Goal: Task Accomplishment & Management: Use online tool/utility

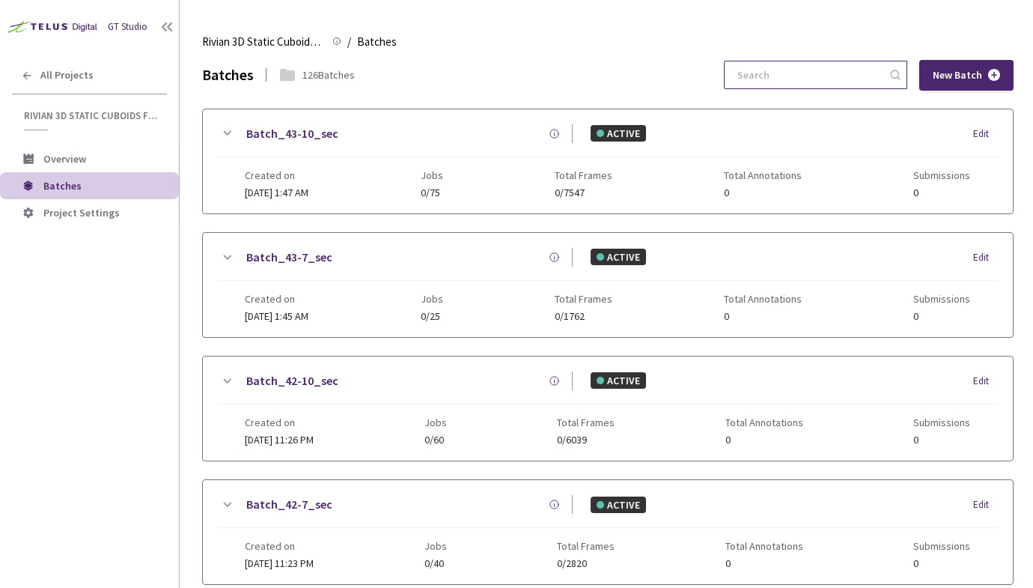
click at [810, 82] on input at bounding box center [809, 74] width 160 height 27
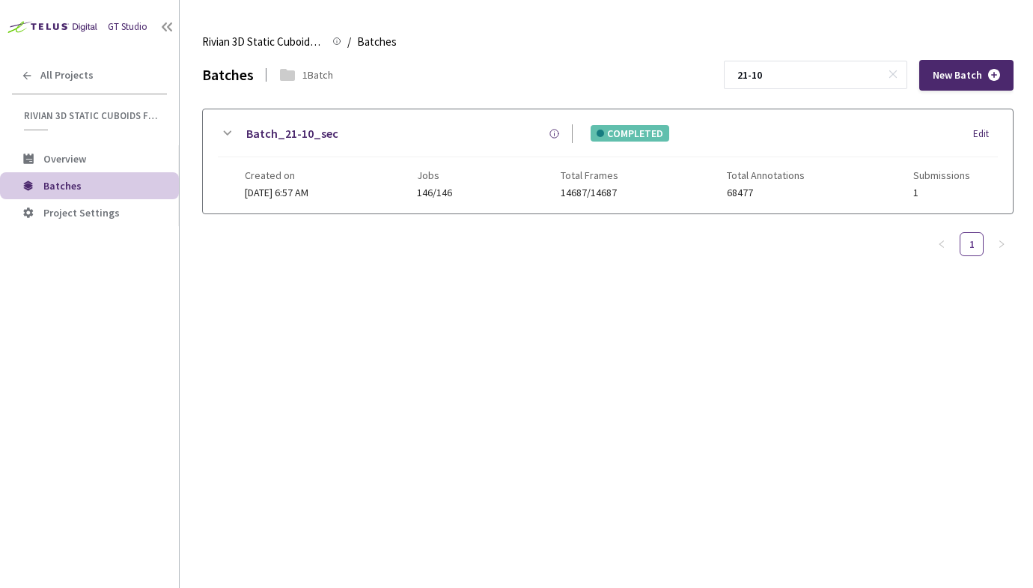
type input "21-10"
click at [399, 127] on div "Batch_21-10_sec" at bounding box center [404, 133] width 337 height 19
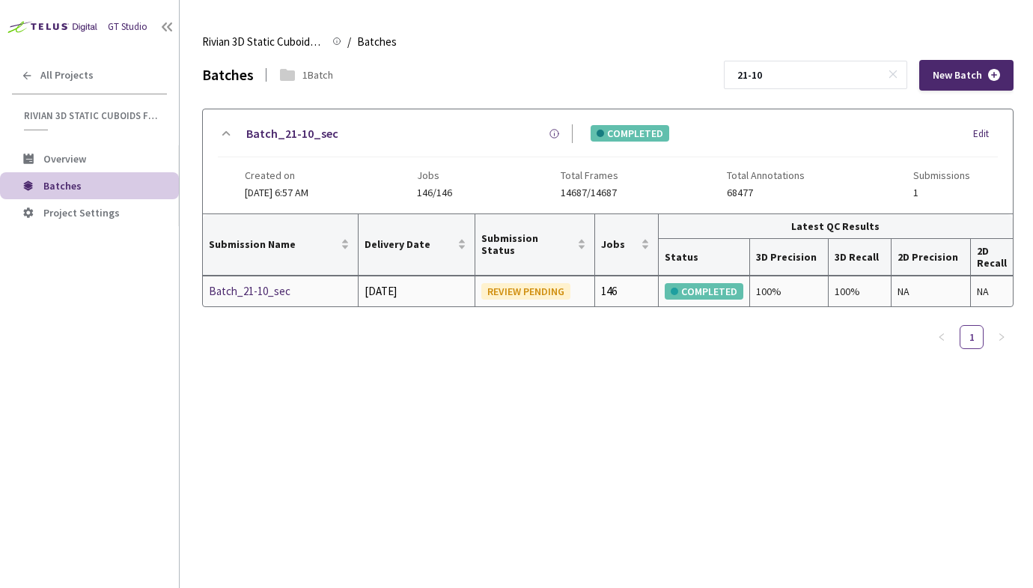
click at [259, 288] on div "Batch_21-10_sec" at bounding box center [280, 291] width 143 height 18
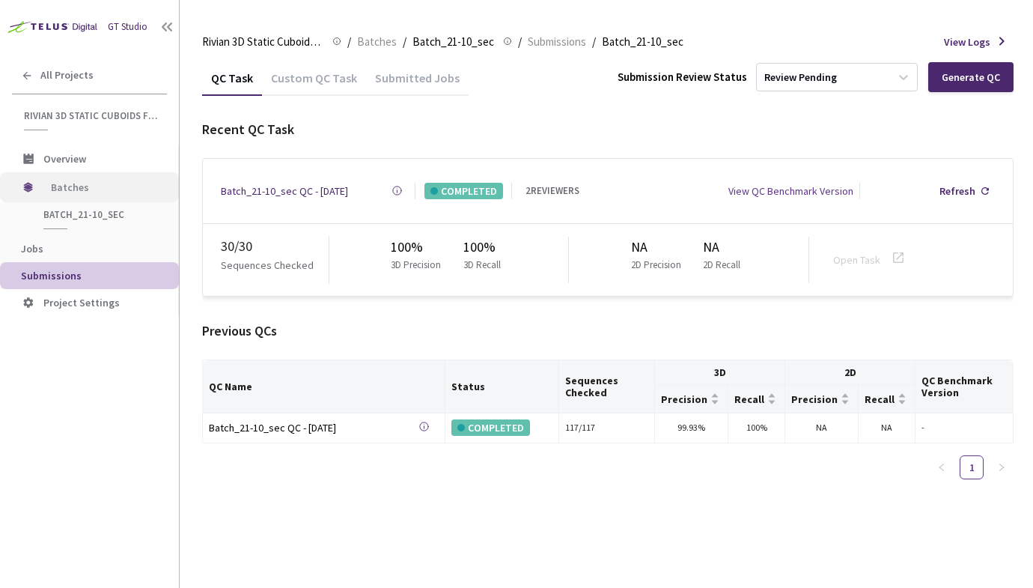
click at [78, 183] on span "Batches" at bounding box center [102, 187] width 103 height 30
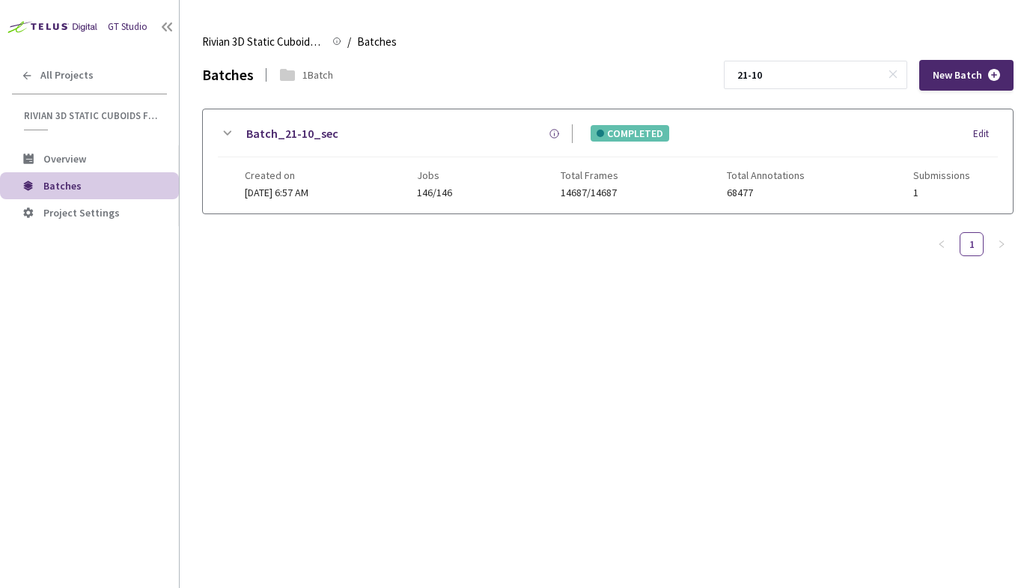
drag, startPoint x: 832, startPoint y: 82, endPoint x: 736, endPoint y: 80, distance: 95.9
click at [736, 80] on div "Batches 1 Batch 21-10 New Batch" at bounding box center [608, 75] width 812 height 31
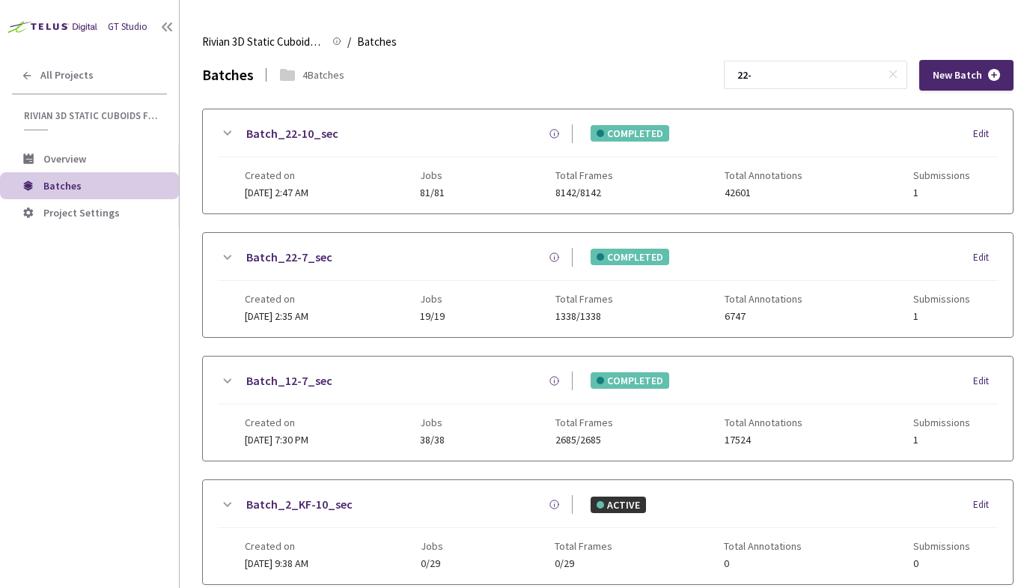
type input "22-"
click at [363, 265] on div "Batch_22-7_sec" at bounding box center [404, 257] width 337 height 19
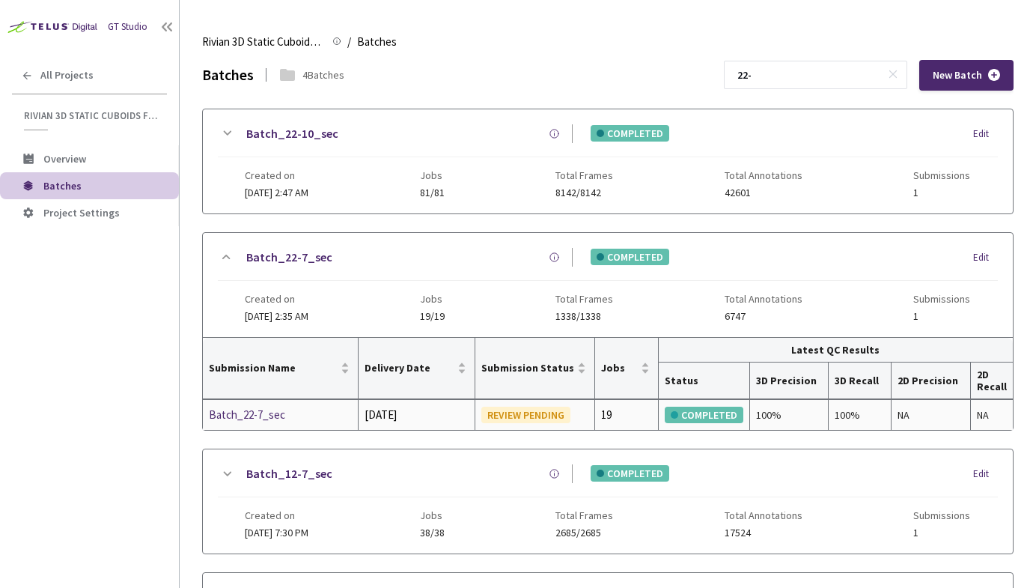
click at [279, 410] on div "Batch_22-7_sec" at bounding box center [280, 415] width 143 height 18
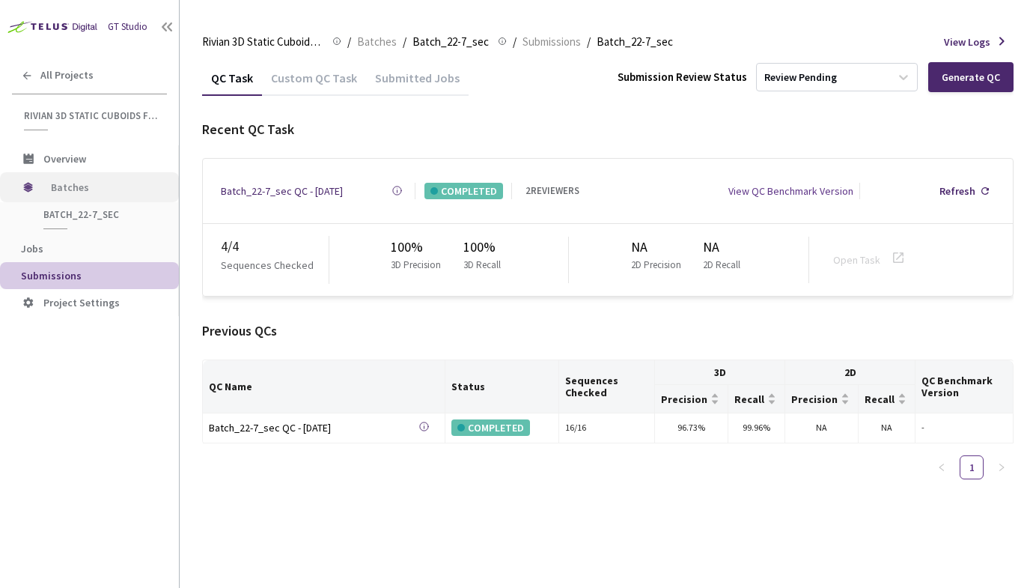
click at [80, 193] on span "Batches" at bounding box center [102, 187] width 103 height 30
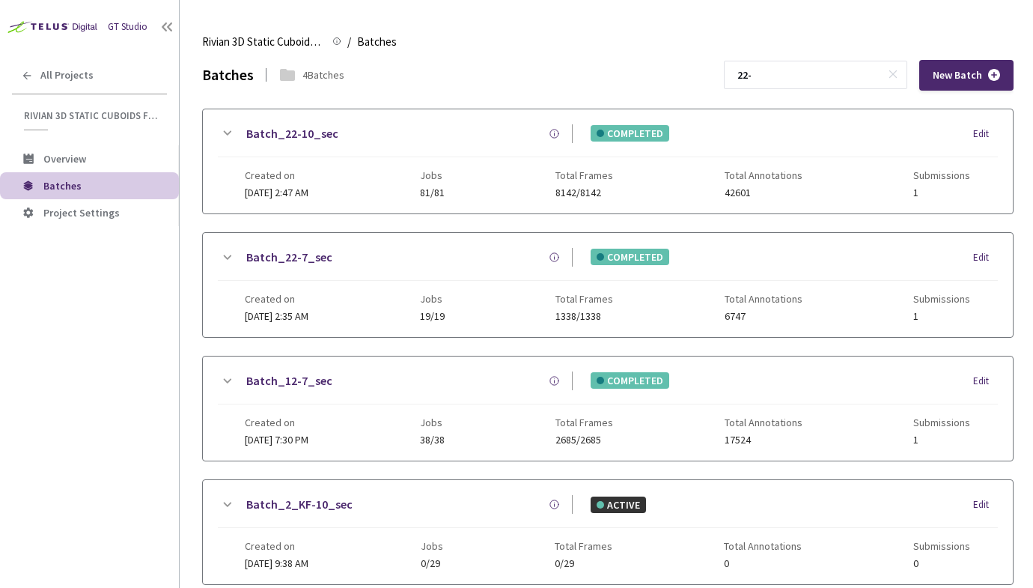
drag, startPoint x: 803, startPoint y: 79, endPoint x: 665, endPoint y: 79, distance: 137.8
click at [665, 79] on div "Batches 4 Batches 22- New Batch" at bounding box center [608, 75] width 812 height 31
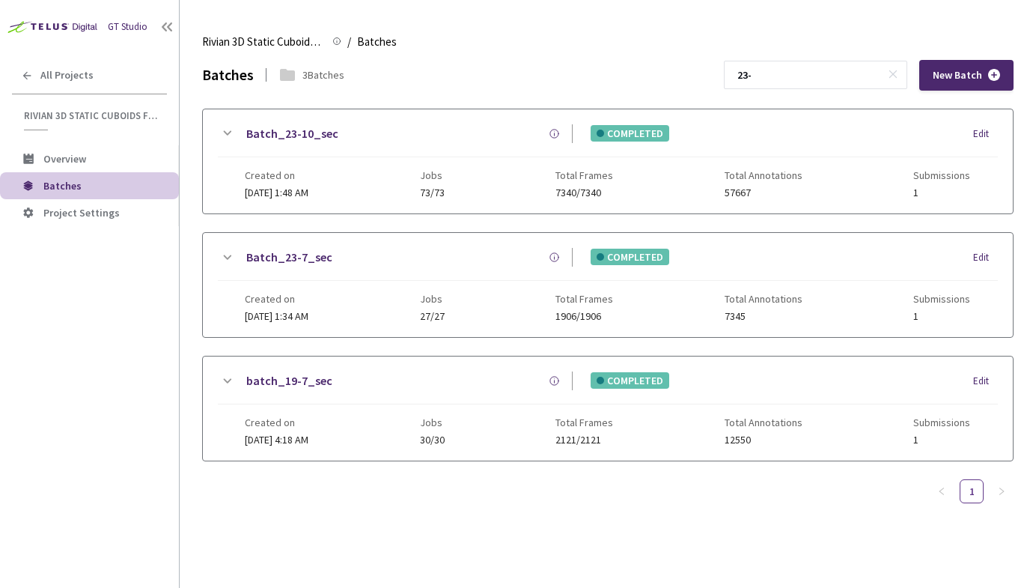
type input "23-"
click at [389, 272] on div "Batch_23-7_sec COMPLETED Edit" at bounding box center [608, 264] width 780 height 33
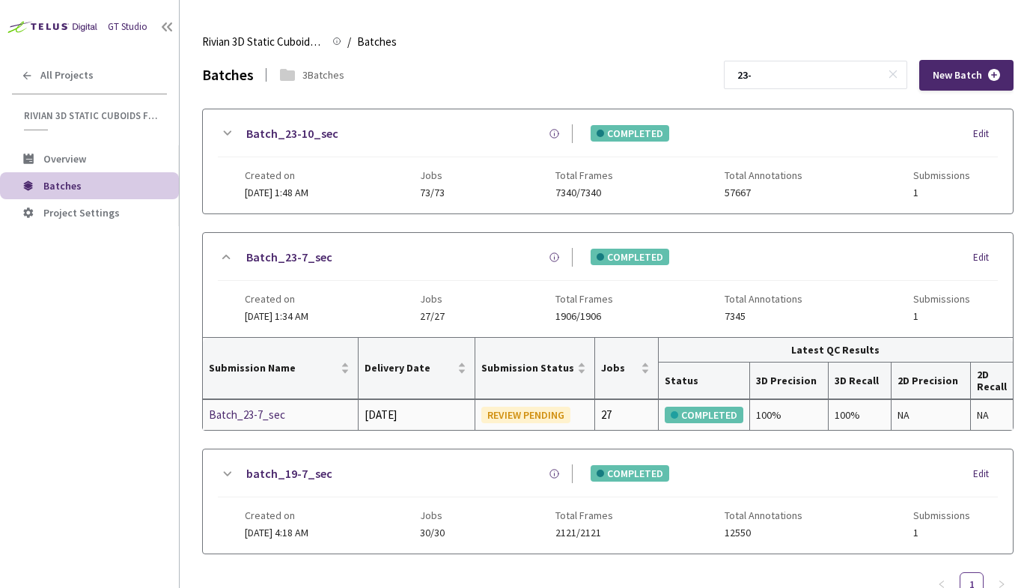
click at [267, 411] on div "Batch_23-7_sec" at bounding box center [280, 415] width 143 height 18
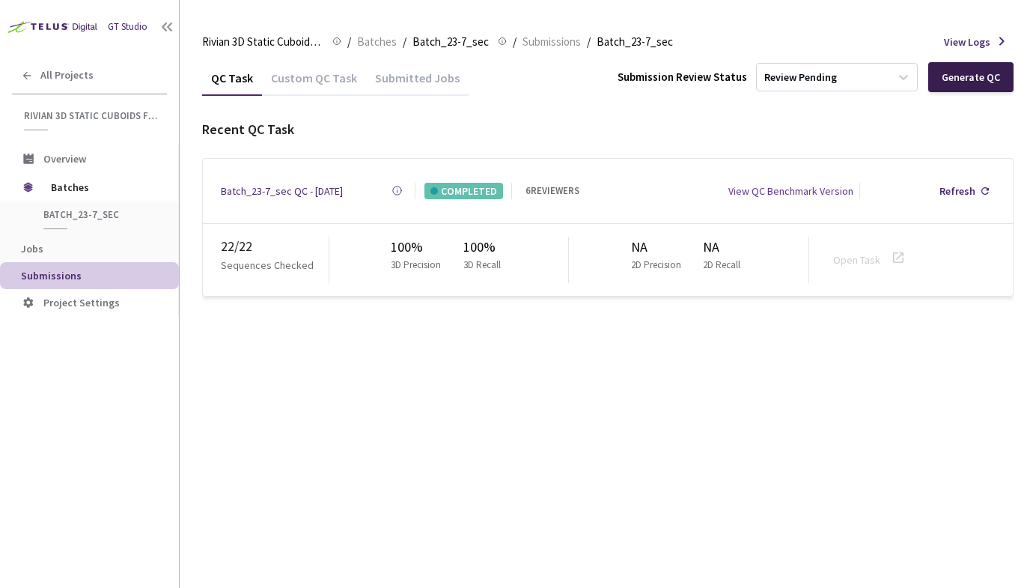
click at [943, 79] on div "Generate QC" at bounding box center [971, 77] width 85 height 30
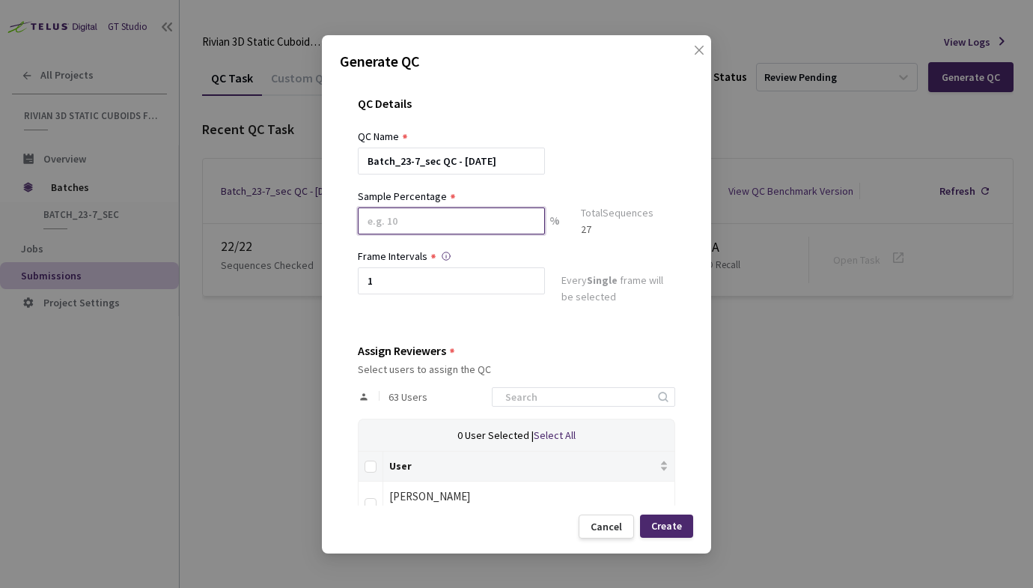
click at [441, 223] on input at bounding box center [451, 220] width 187 height 27
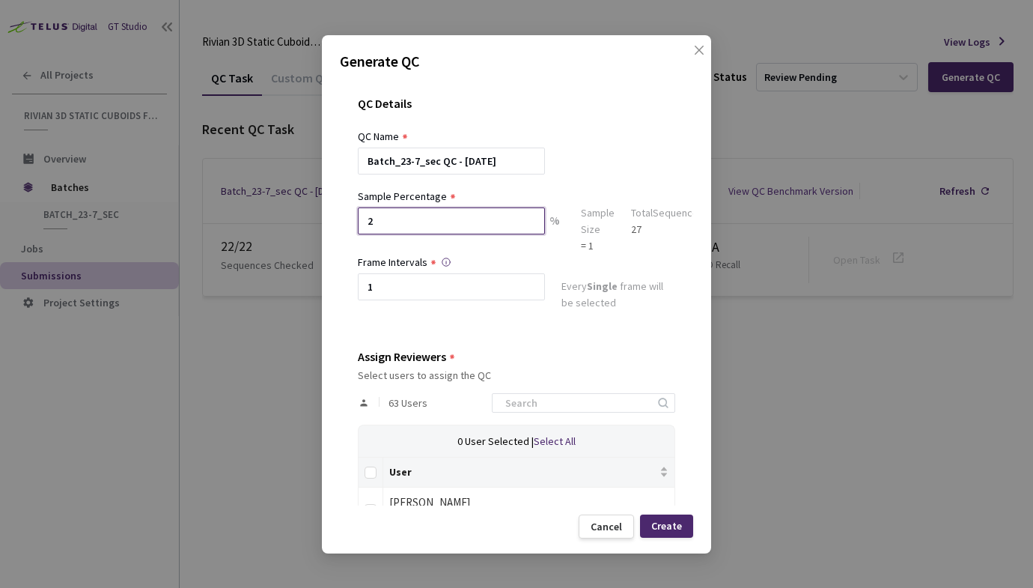
type input "20"
click at [571, 407] on input at bounding box center [576, 403] width 160 height 18
type input "dav"
click at [370, 502] on label at bounding box center [371, 506] width 12 height 21
click at [370, 504] on input "checkbox" at bounding box center [371, 510] width 12 height 12
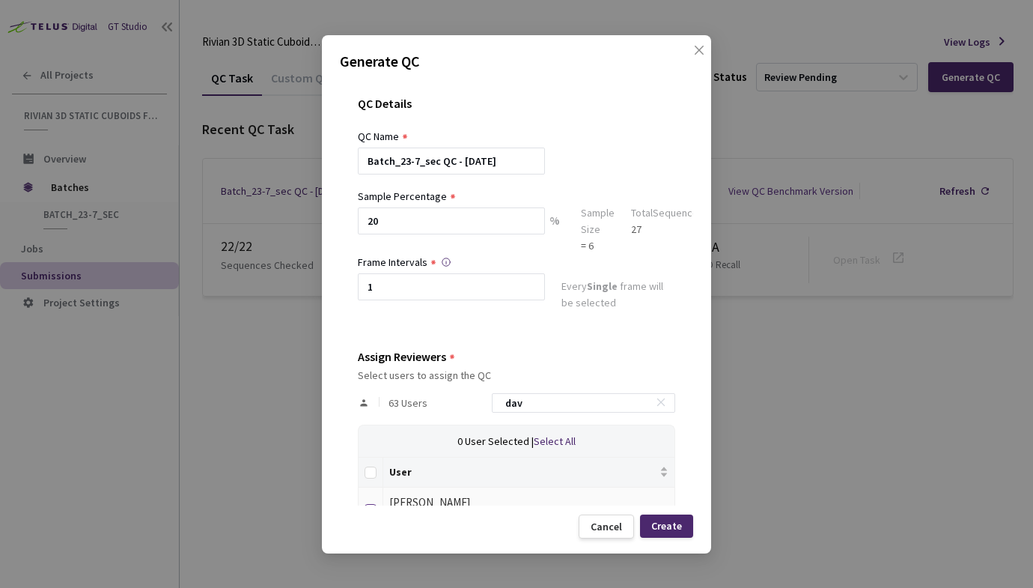
checkbox input "true"
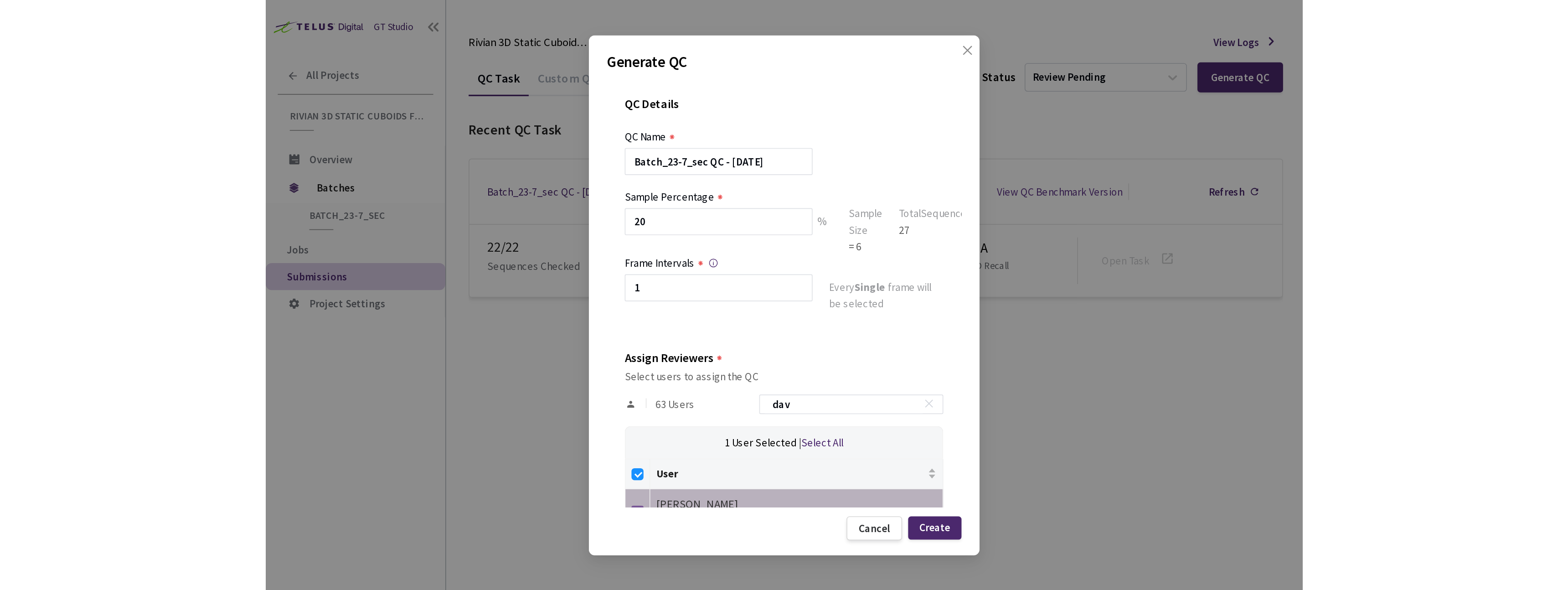
scroll to position [6, 0]
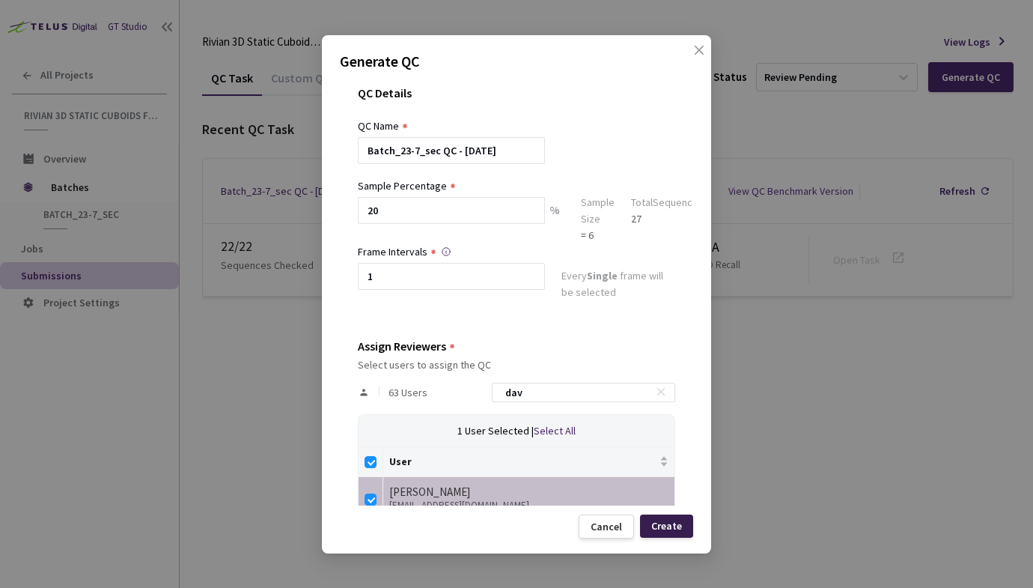
click at [672, 525] on div "Create" at bounding box center [666, 526] width 31 height 12
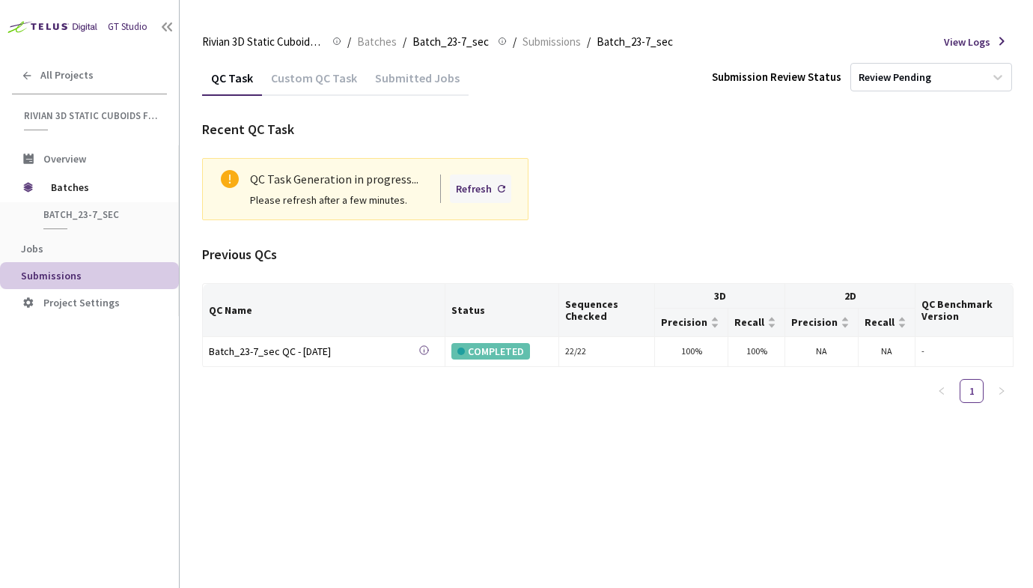
click at [484, 186] on div "Refresh" at bounding box center [474, 188] width 36 height 16
click at [473, 192] on div "Refresh" at bounding box center [474, 188] width 36 height 16
click at [486, 184] on div "Refresh" at bounding box center [474, 188] width 36 height 16
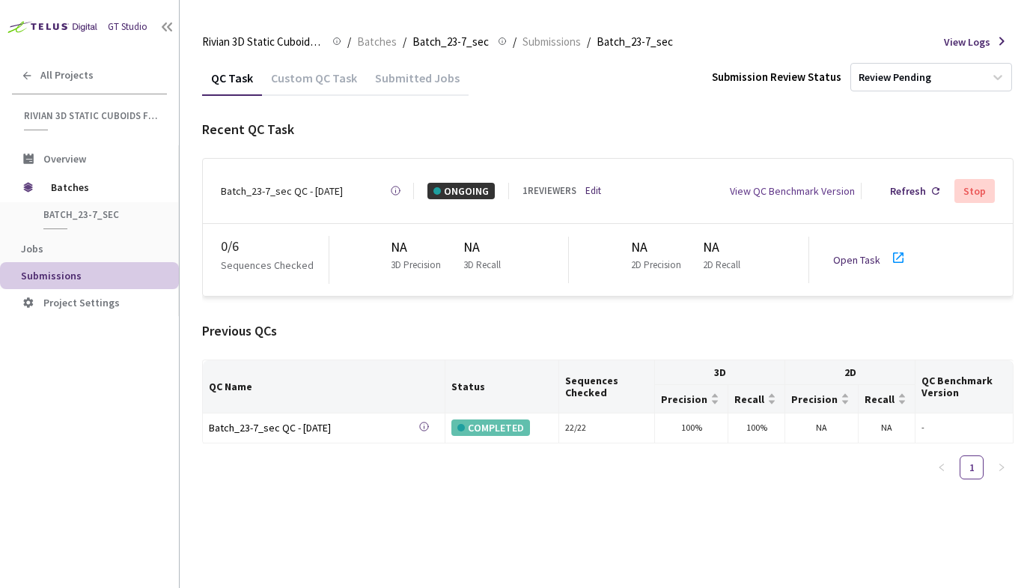
click at [847, 256] on link "Open Task" at bounding box center [856, 259] width 47 height 13
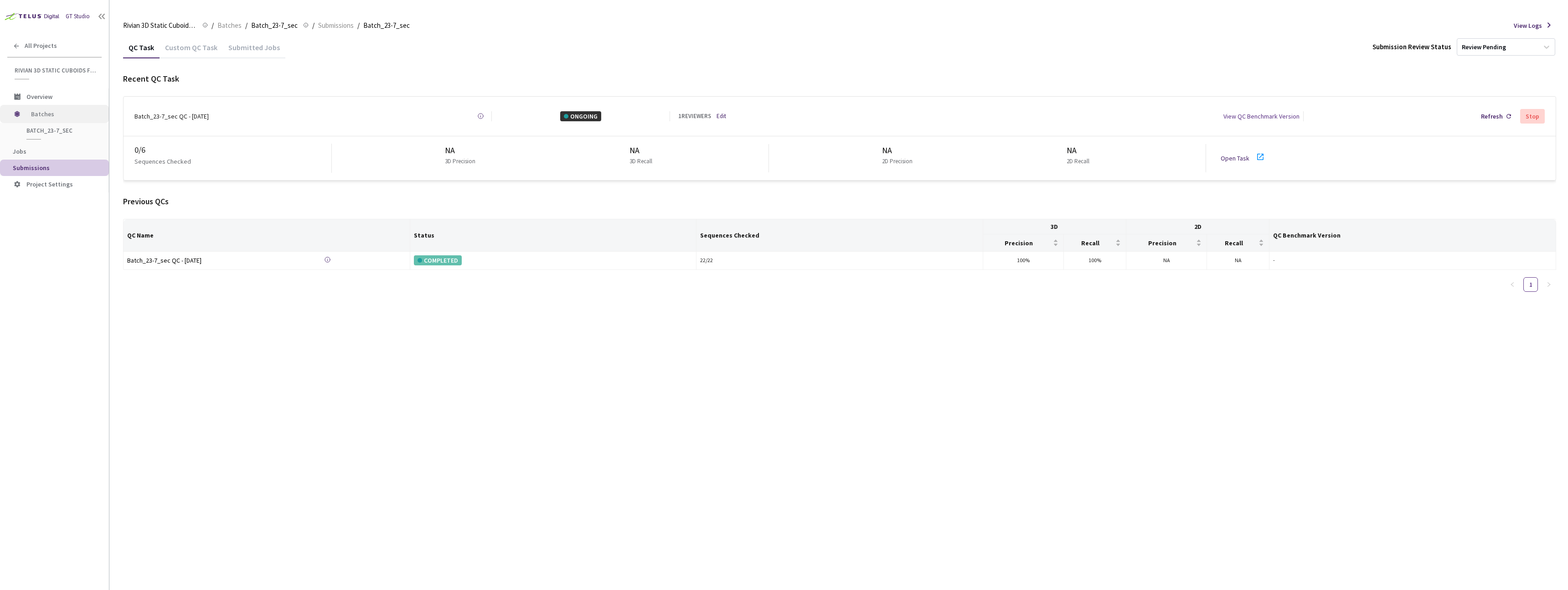
click at [49, 116] on span "Batches" at bounding box center [62, 114] width 63 height 18
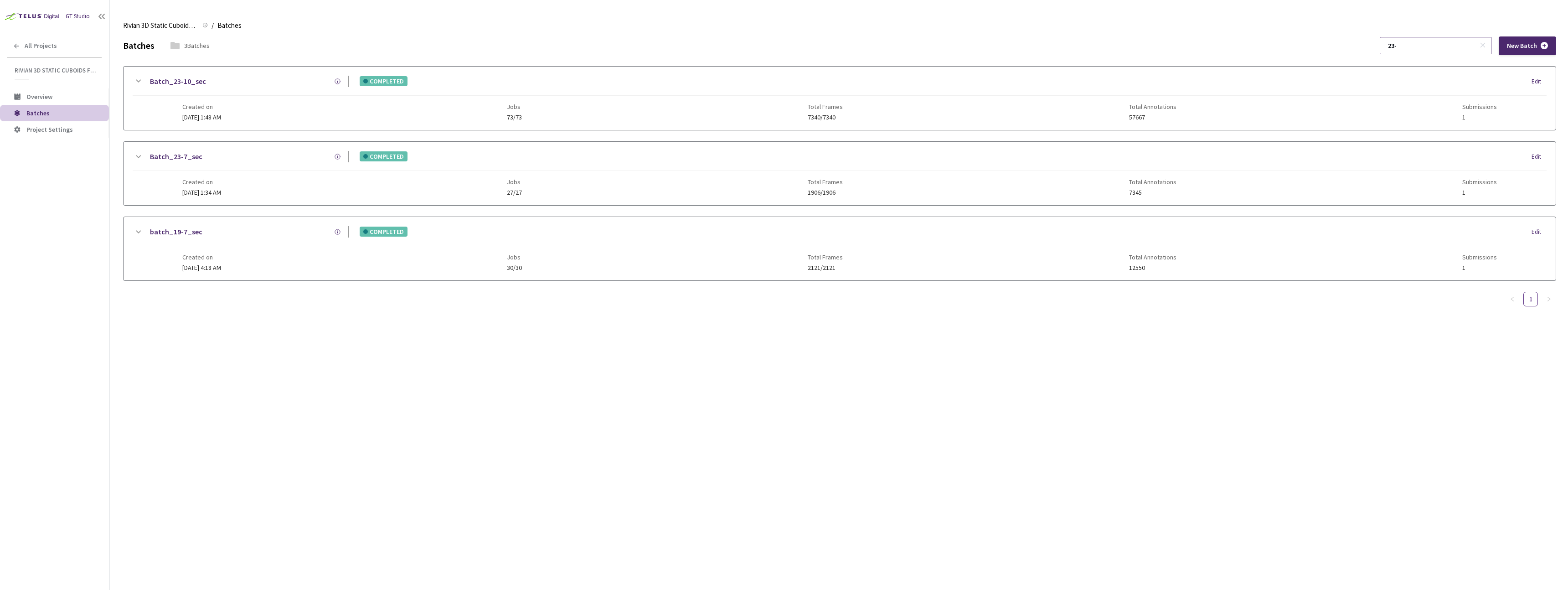
click at [629, 43] on input "23-" at bounding box center [1431, 45] width 97 height 16
type input "23-10"
click at [264, 86] on div "Batch_23-10_sec" at bounding box center [246, 81] width 205 height 12
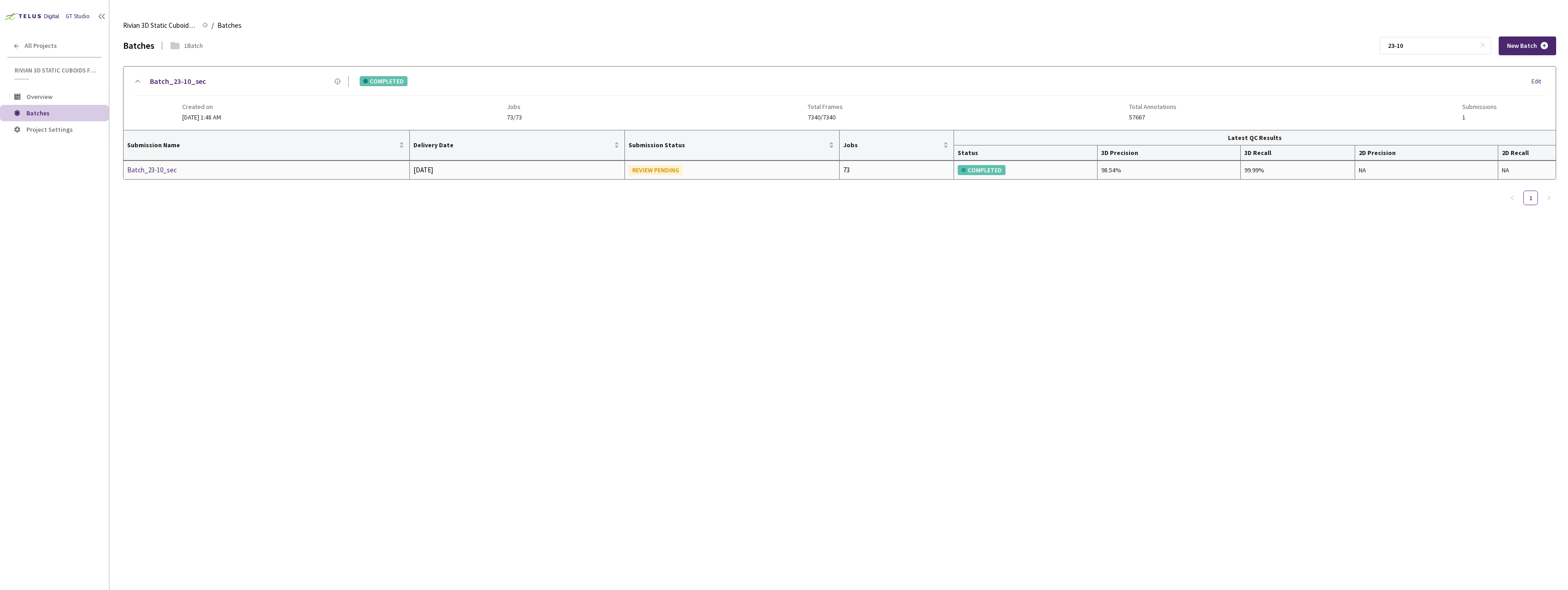
click at [173, 174] on div "Batch_23-10_sec" at bounding box center [175, 170] width 97 height 11
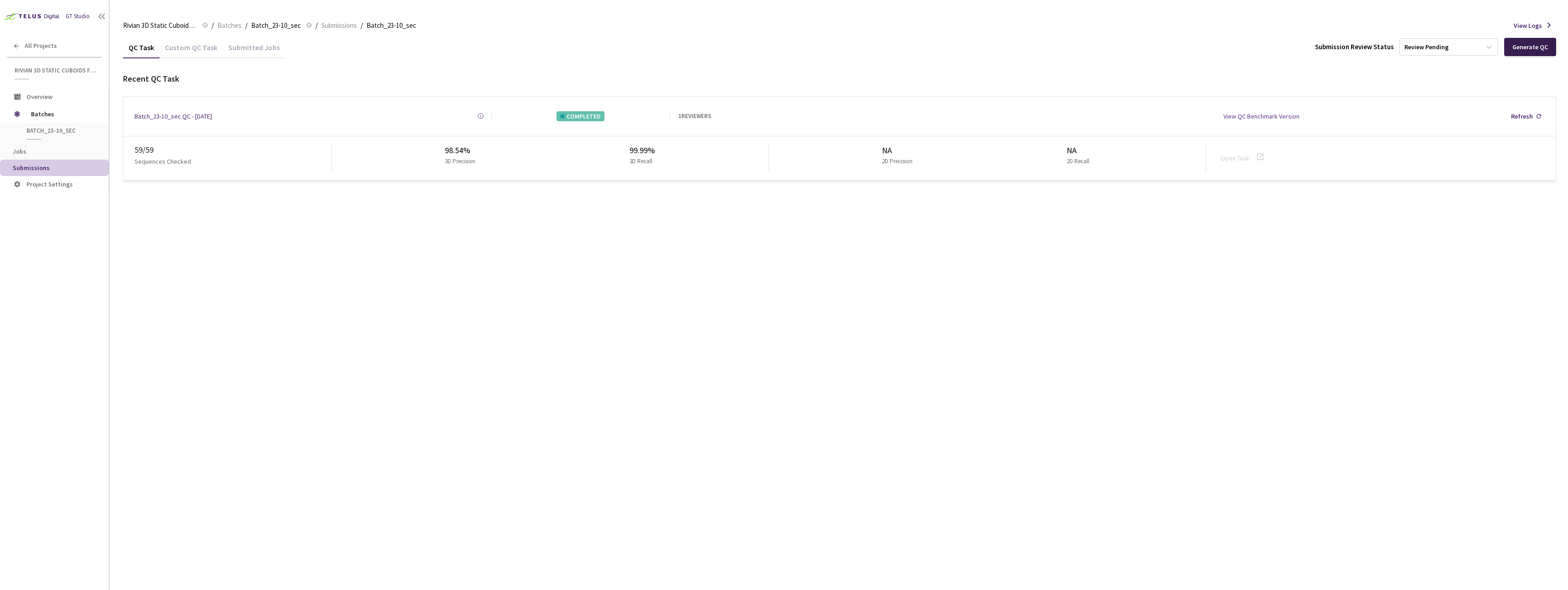
click at [629, 48] on div "Generate QC" at bounding box center [1530, 47] width 35 height 7
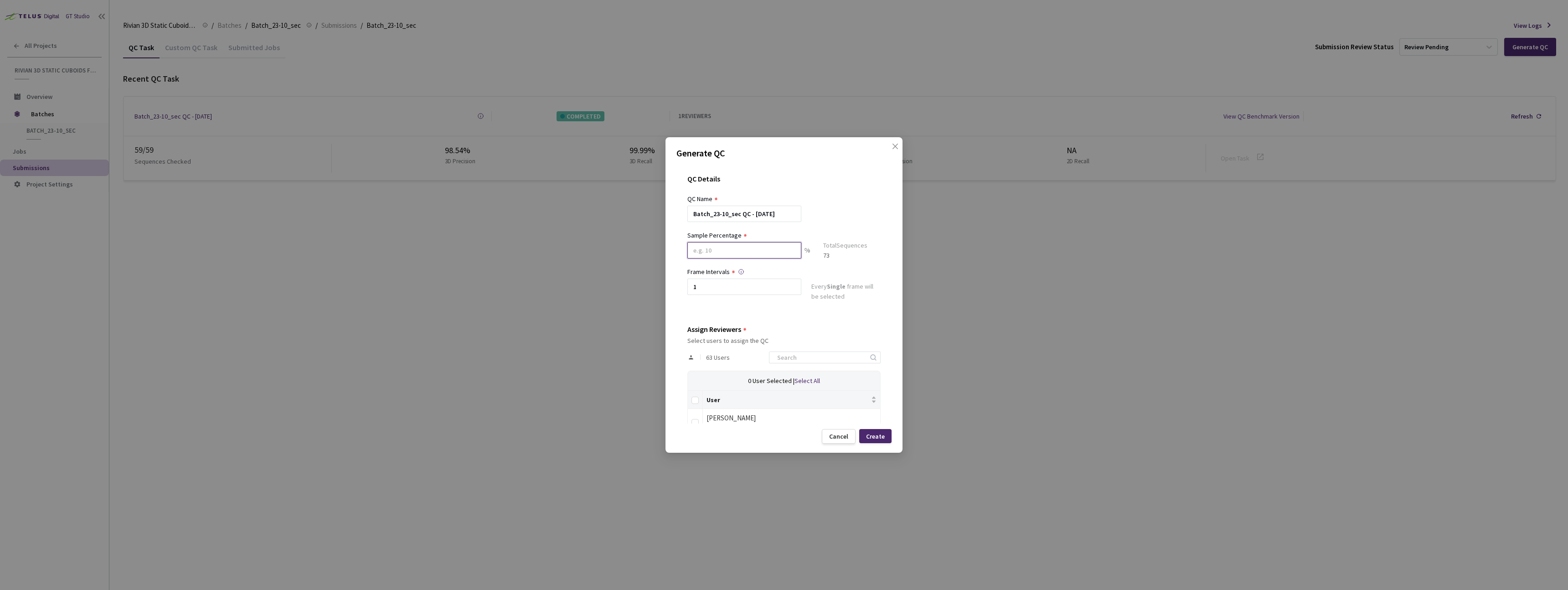
click at [629, 255] on input at bounding box center [744, 250] width 114 height 16
type input "20"
click at [629, 357] on input at bounding box center [821, 361] width 97 height 11
type input "dav"
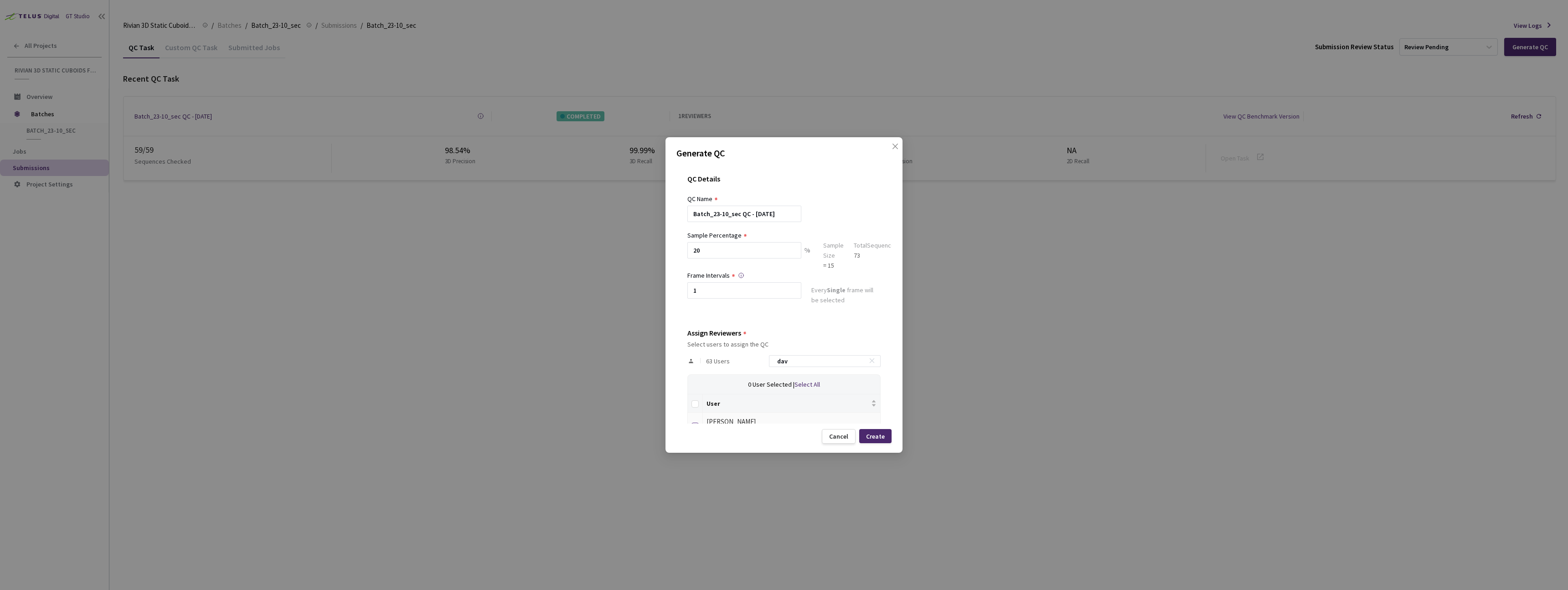
click at [629, 357] on label at bounding box center [695, 424] width 7 height 13
click at [629, 357] on input "checkbox" at bounding box center [695, 426] width 7 height 7
checkbox input "true"
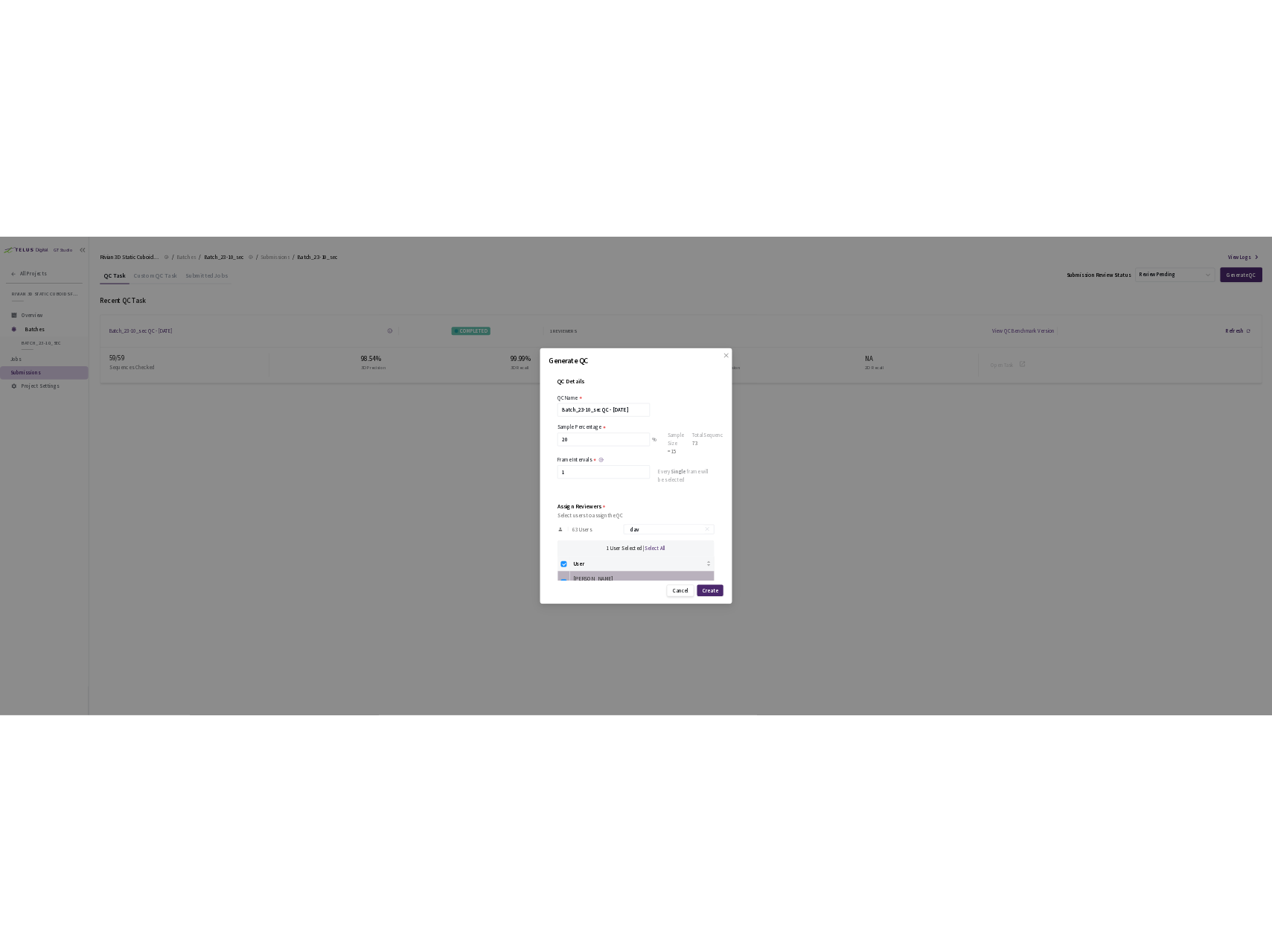
scroll to position [10, 0]
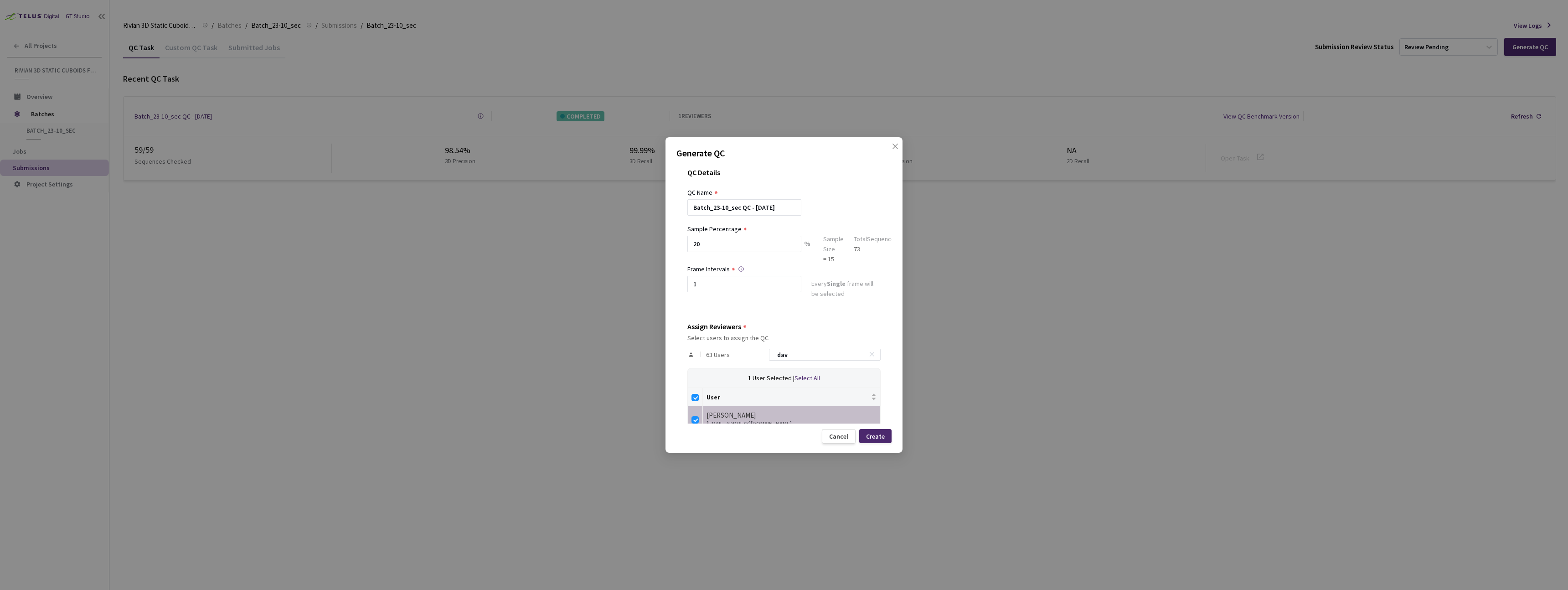
click at [629, 357] on div "Create" at bounding box center [875, 436] width 32 height 14
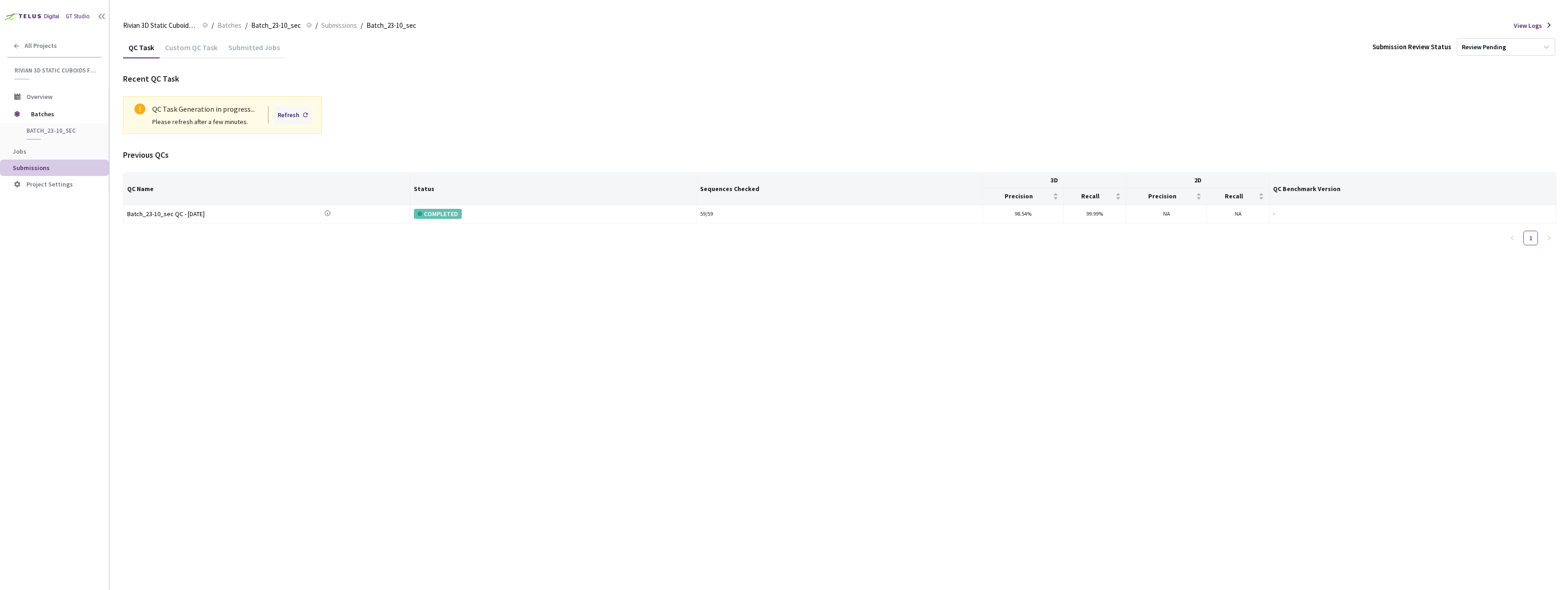
click at [303, 117] on div "Refresh" at bounding box center [292, 114] width 37 height 17
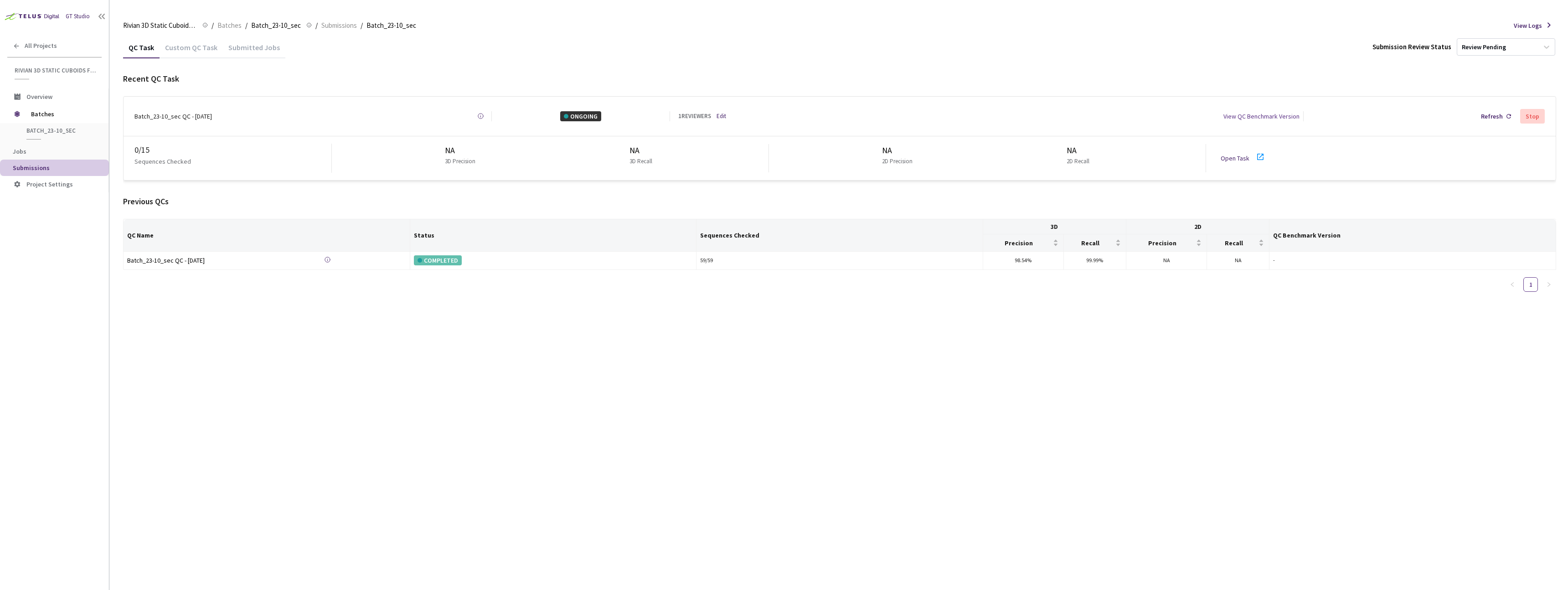
click at [629, 161] on div "0 / 15 Sequences Checked NA 3D Precision NA 3D Recall NA 2D Precision NA 2D Rec…" at bounding box center [839, 158] width 1432 height 44
click at [629, 154] on link "Open Task" at bounding box center [1234, 158] width 29 height 8
click at [55, 116] on span "Batches" at bounding box center [62, 114] width 63 height 18
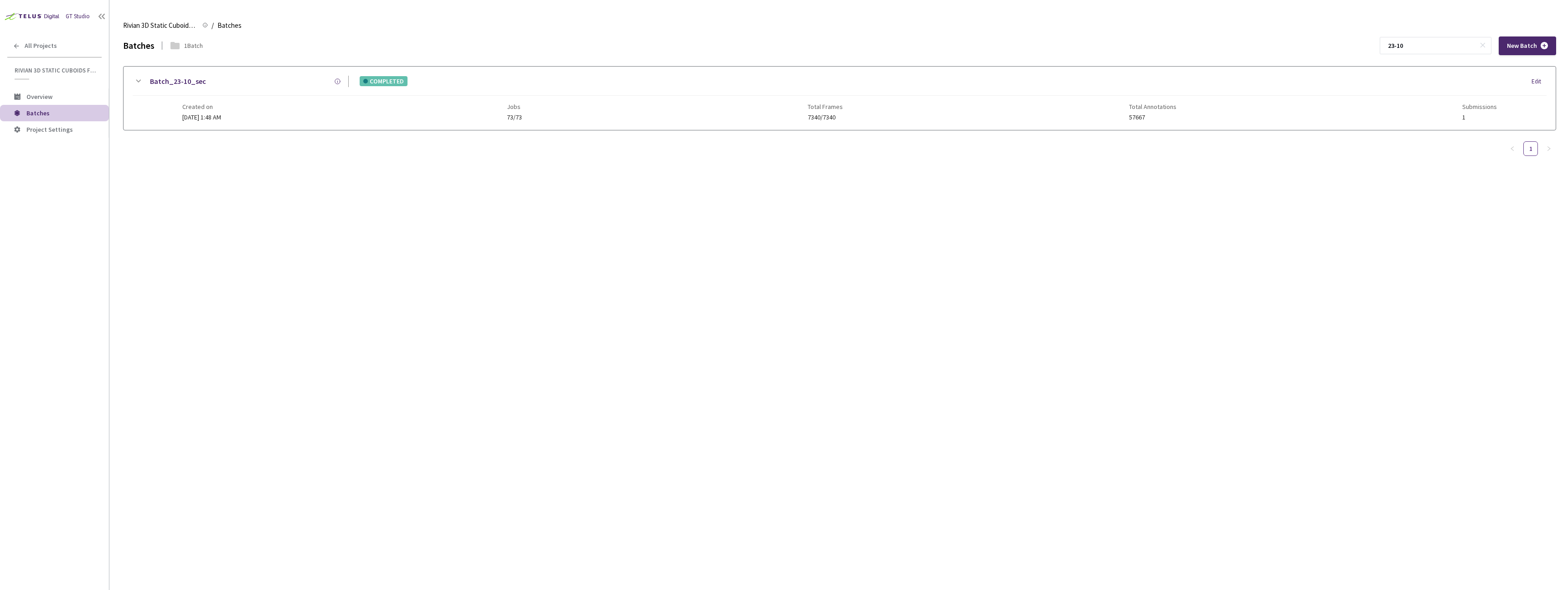
drag, startPoint x: 1433, startPoint y: 47, endPoint x: 1358, endPoint y: 48, distance: 75.0
click at [629, 48] on div "Batches 1 Batch 23-10 New Batch" at bounding box center [839, 46] width 1433 height 19
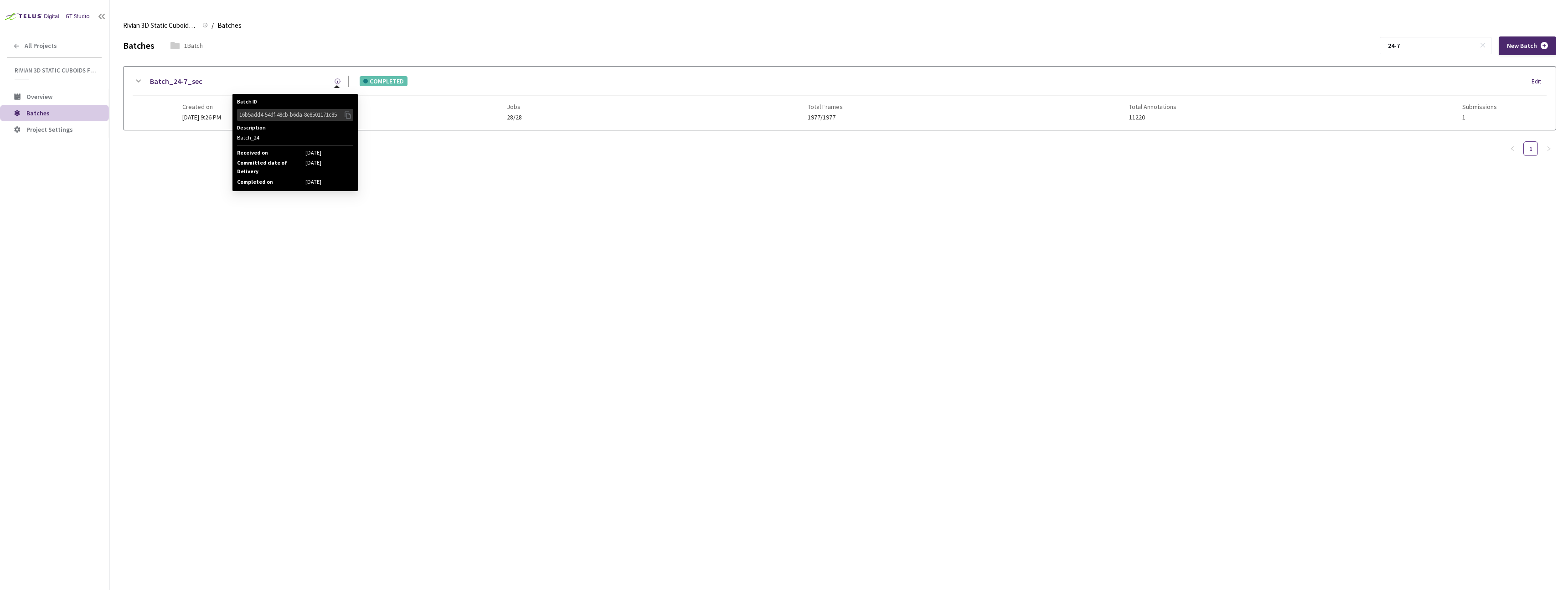
type input "24-7"
click at [251, 82] on div "Batch_24-7_sec Batch ID 16b5add4-54df-48cb-b6da-8e8501171c85 Description Batch_…" at bounding box center [246, 81] width 205 height 12
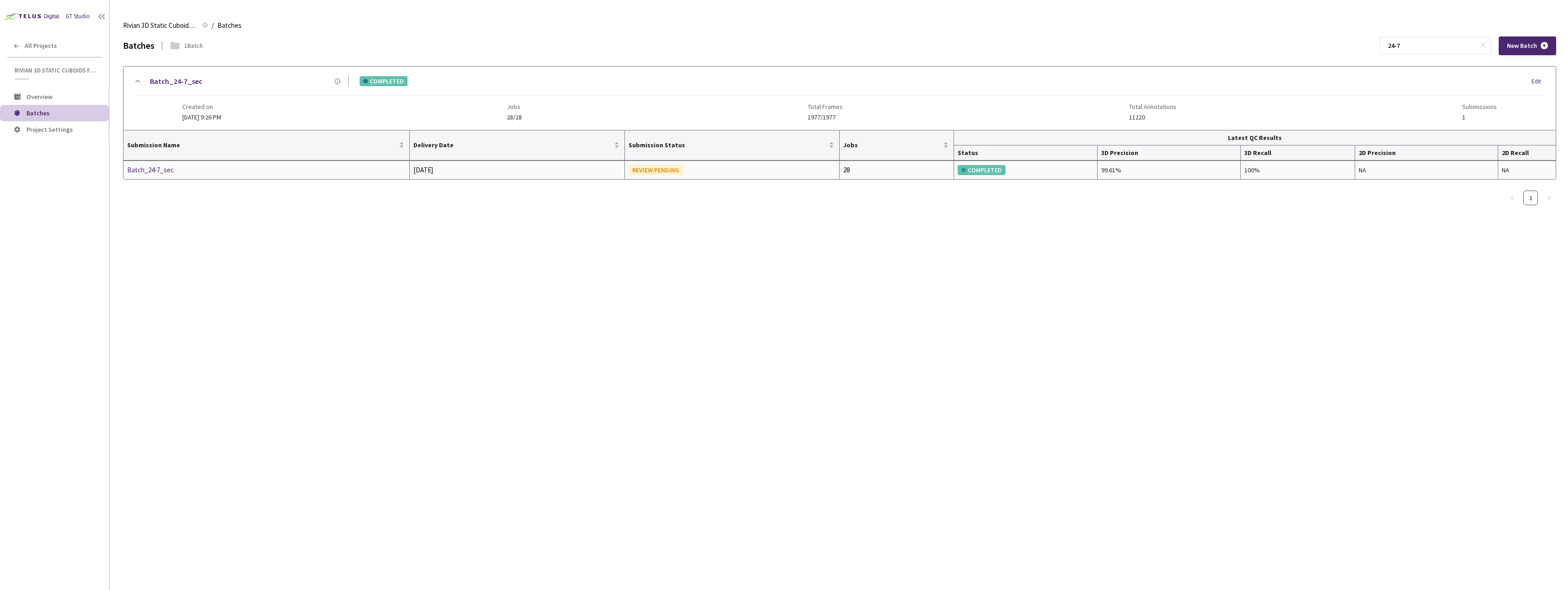
click at [173, 170] on div "Batch_24-7_sec" at bounding box center [175, 170] width 97 height 11
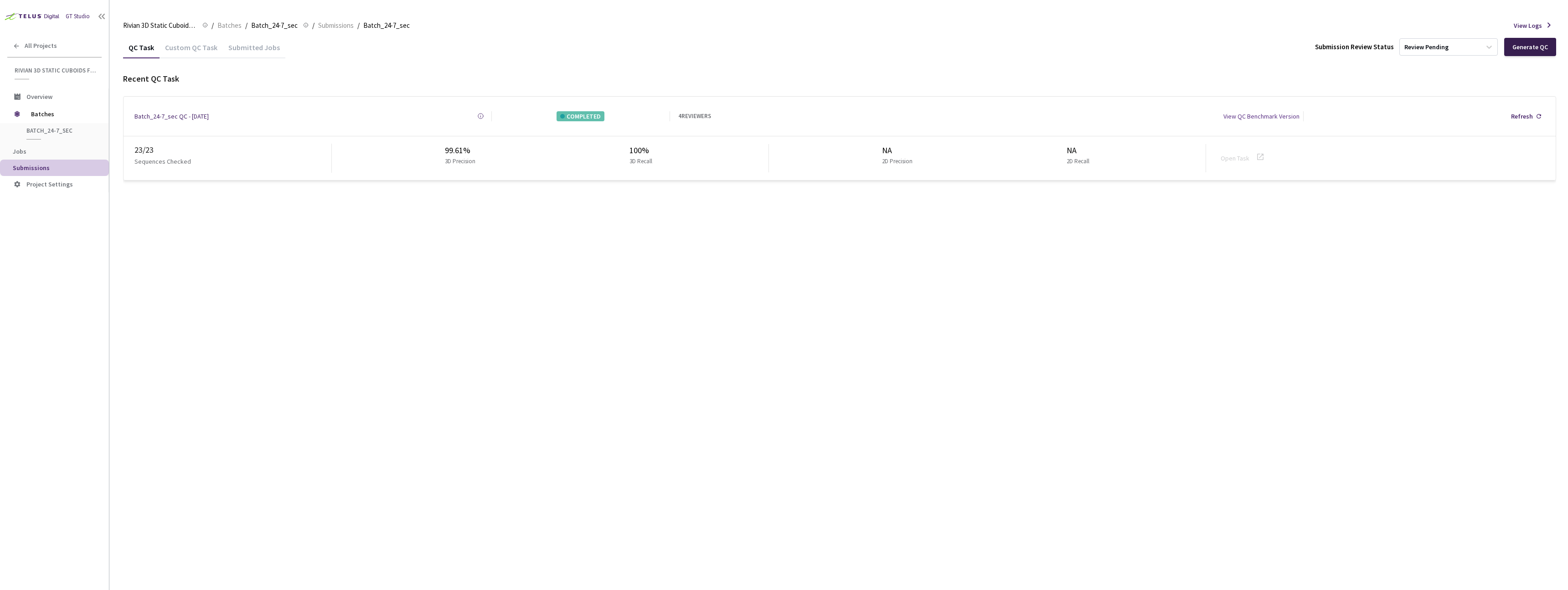
click at [629, 49] on div "Generate QC" at bounding box center [1530, 47] width 35 height 7
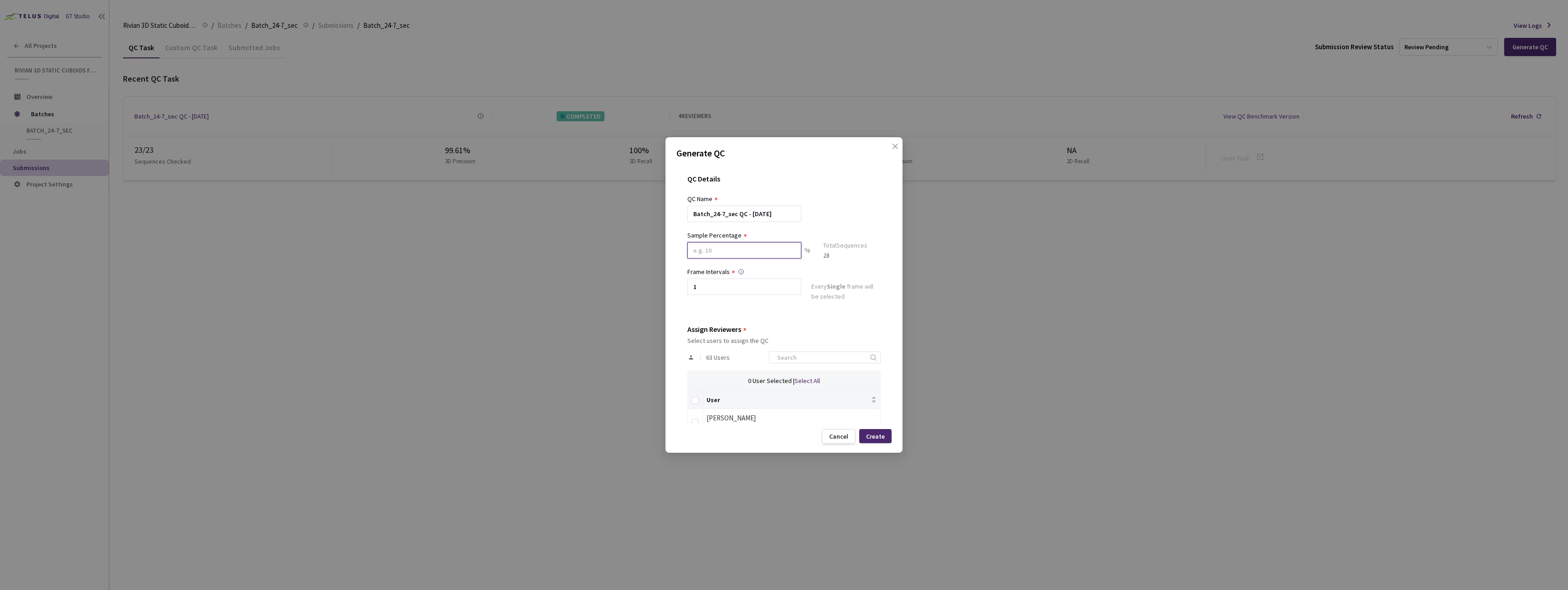
click at [629, 251] on input at bounding box center [744, 250] width 114 height 16
type input "20"
click at [629, 357] on input at bounding box center [821, 361] width 97 height 11
type input "dav"
click at [629, 357] on input "checkbox" at bounding box center [695, 426] width 7 height 7
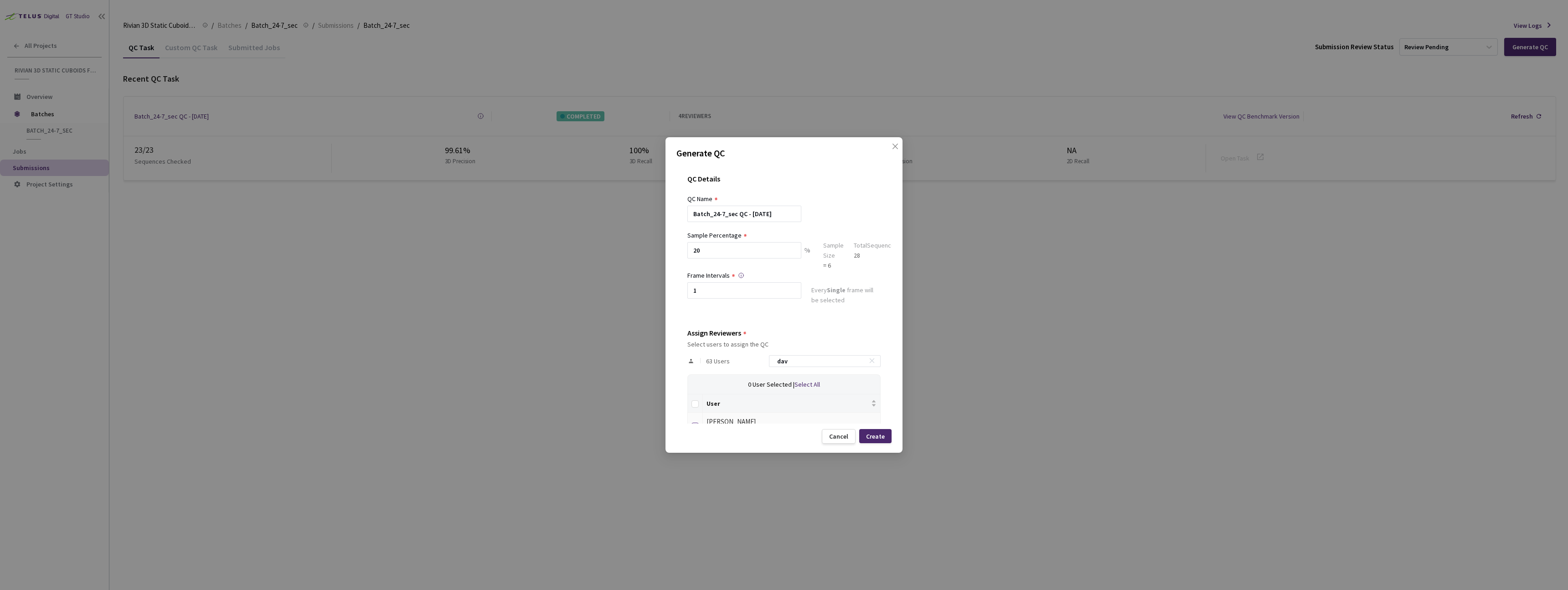
checkbox input "true"
click at [629, 357] on div "Create" at bounding box center [875, 437] width 19 height 7
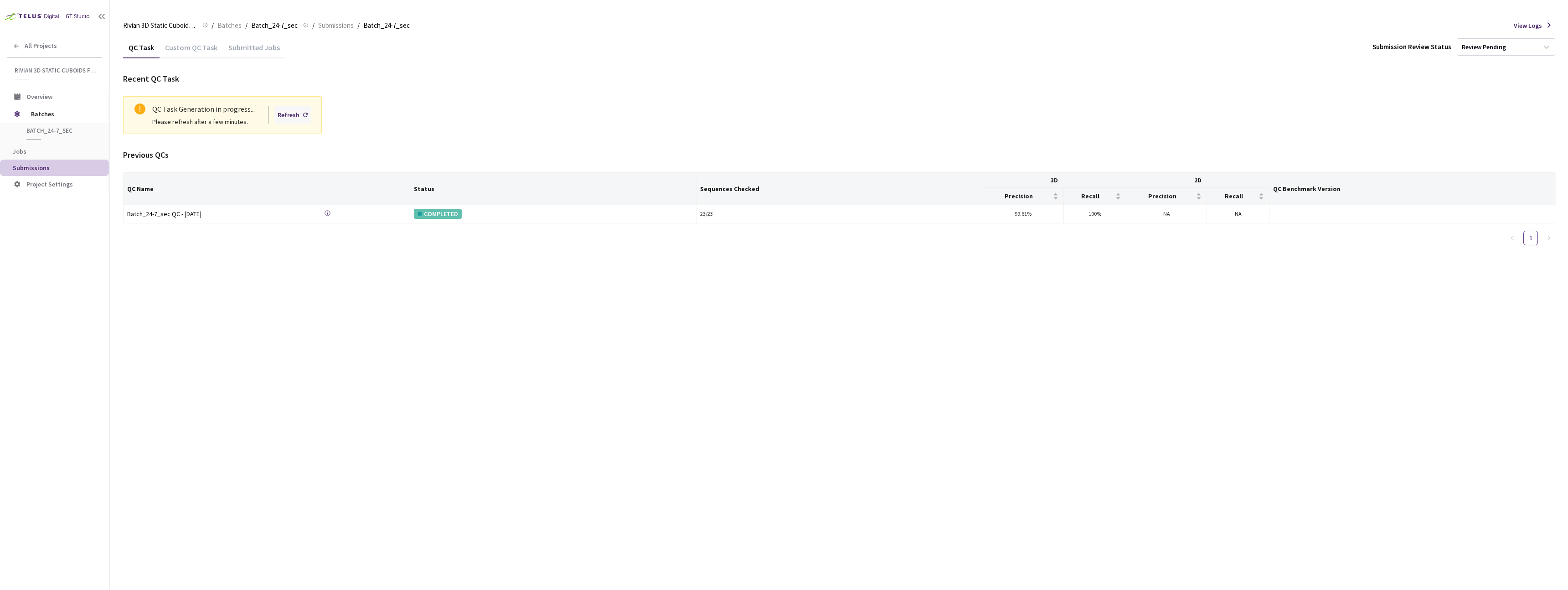
click at [295, 115] on div "Refresh" at bounding box center [289, 114] width 22 height 10
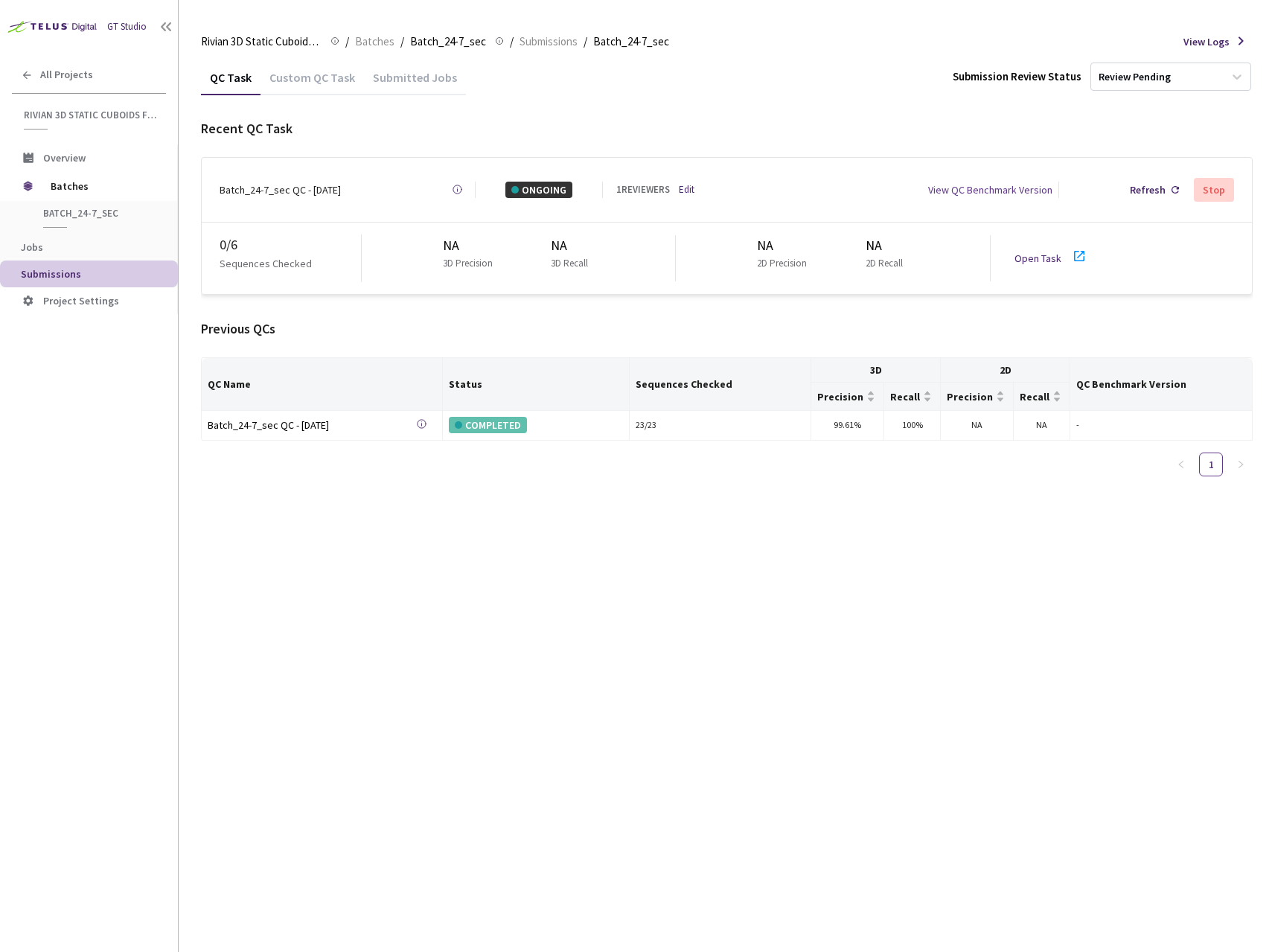
click at [1027, 253] on link "Open Task" at bounding box center [1037, 257] width 47 height 13
click at [73, 186] on span "Batches" at bounding box center [101, 186] width 102 height 30
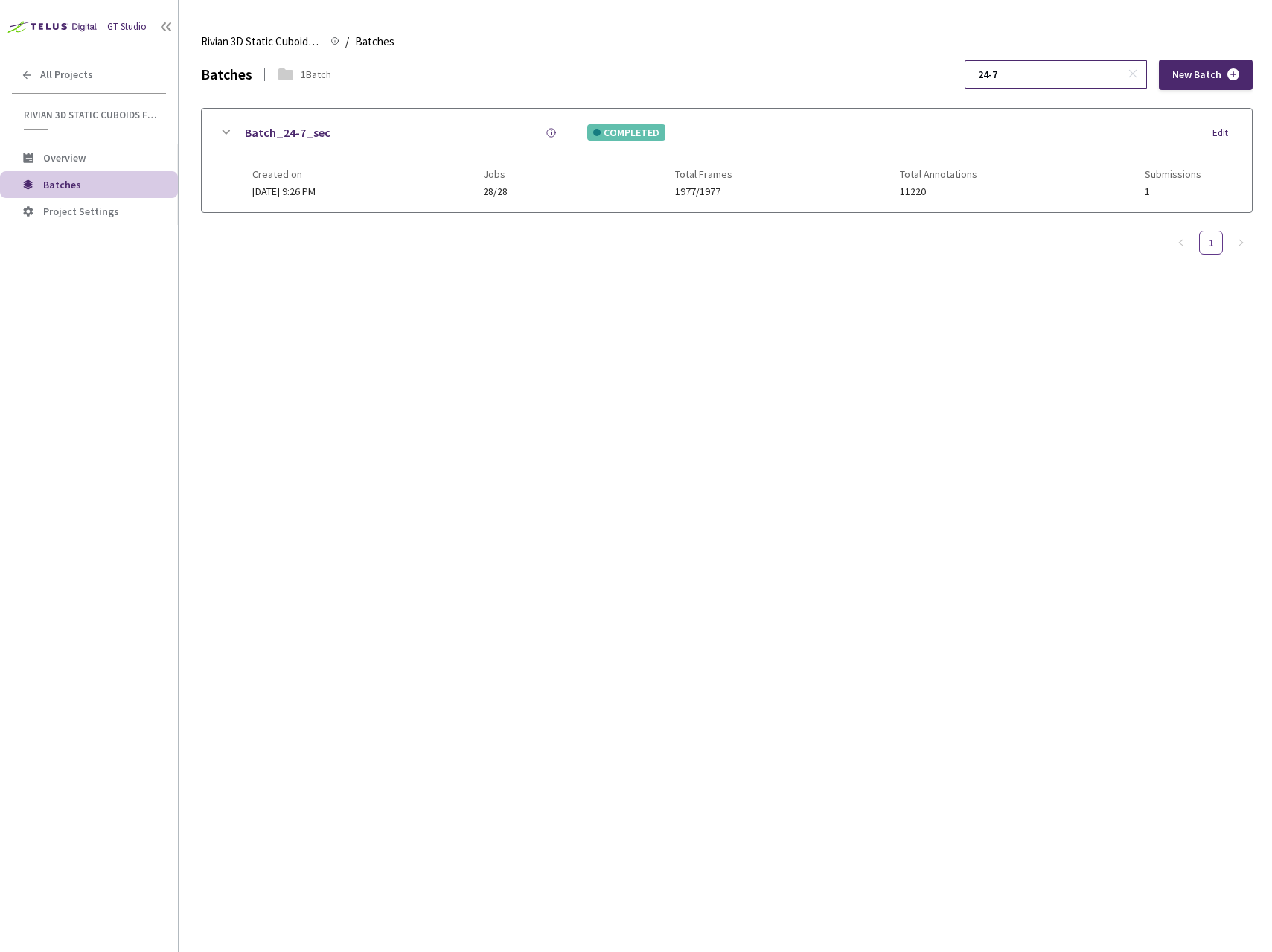
click at [1027, 76] on input "24-7" at bounding box center [1048, 74] width 159 height 27
type input "24-10"
click at [392, 151] on div "Batch_24-10_sec COMPLETED Edit" at bounding box center [726, 139] width 1021 height 33
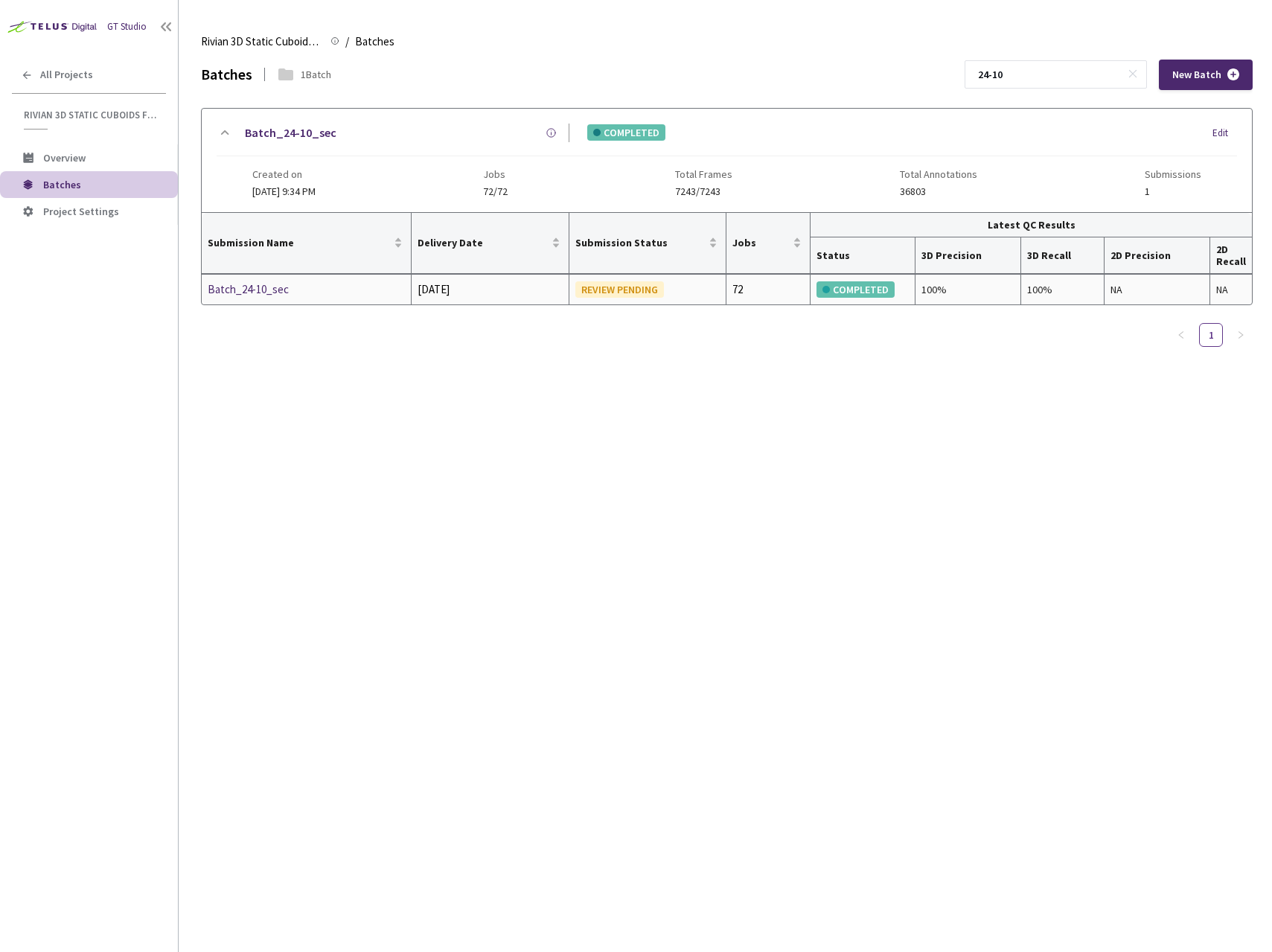
click at [267, 286] on div "Batch_24-10_sec" at bounding box center [286, 289] width 158 height 18
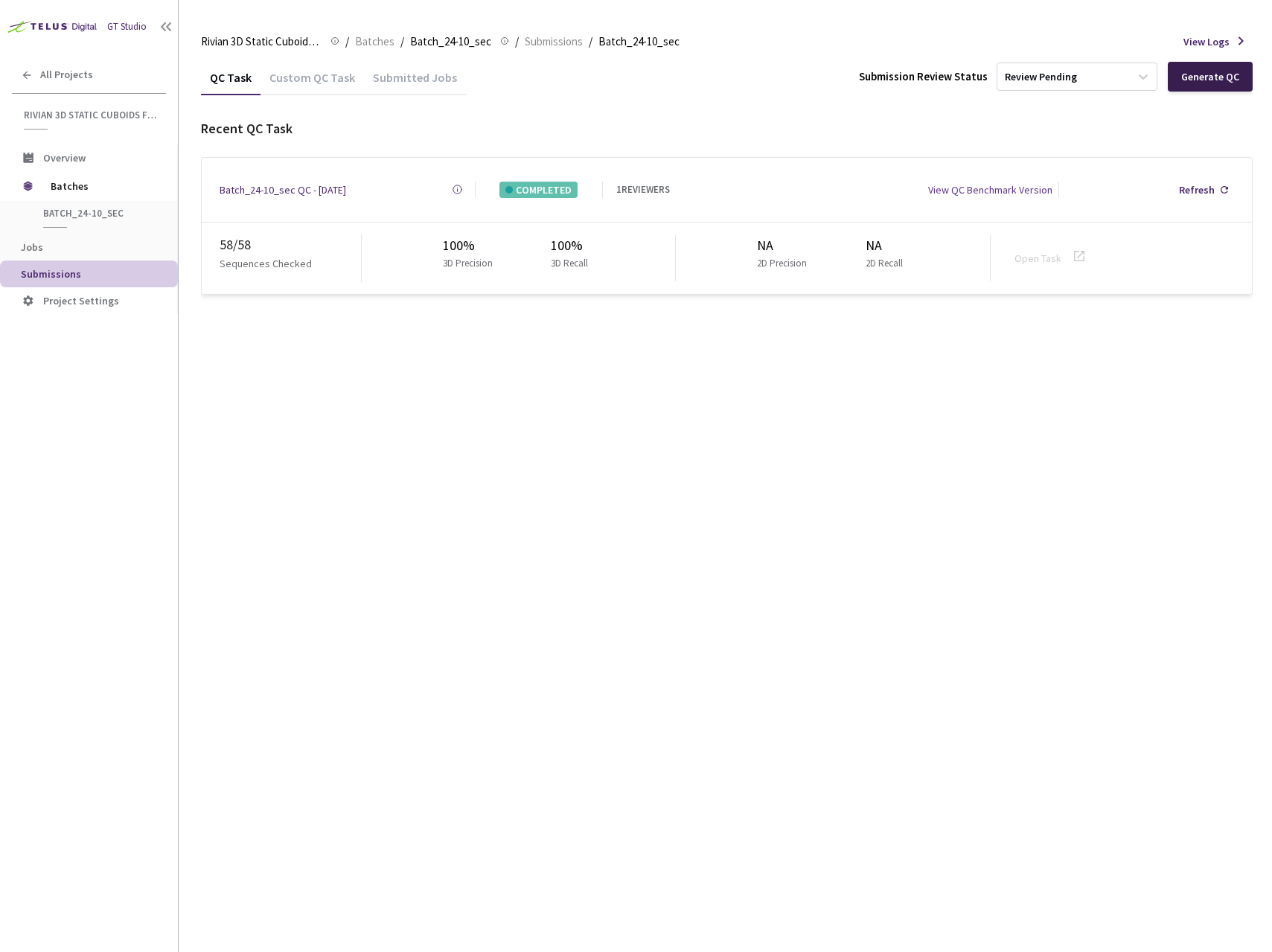
click at [1027, 82] on div "Generate QC" at bounding box center [1209, 77] width 58 height 12
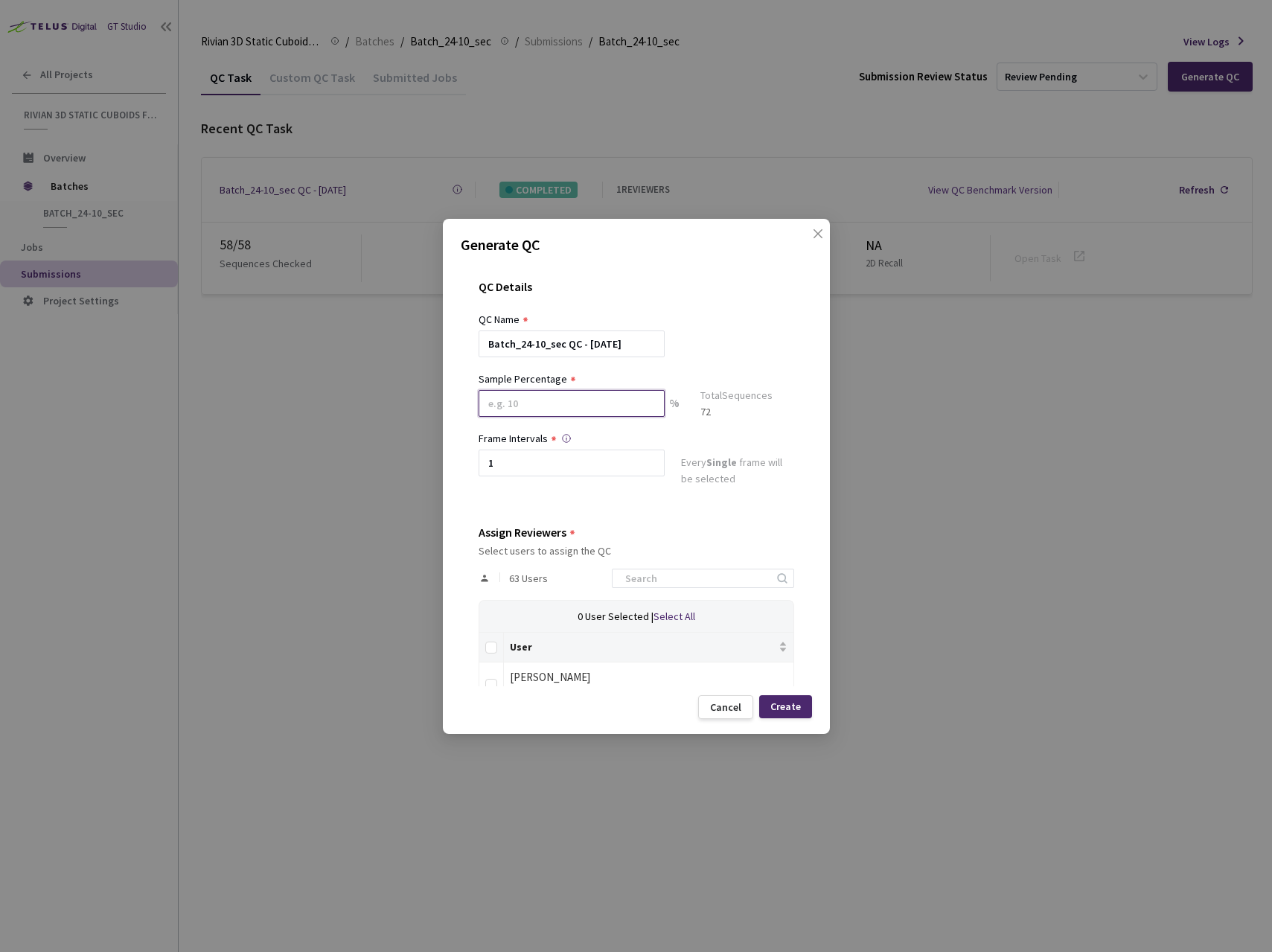
click at [609, 407] on input at bounding box center [571, 402] width 186 height 27
type input "20"
click at [685, 581] on input at bounding box center [696, 584] width 159 height 18
type input "dav"
click at [495, 583] on input "checkbox" at bounding box center [491, 691] width 12 height 12
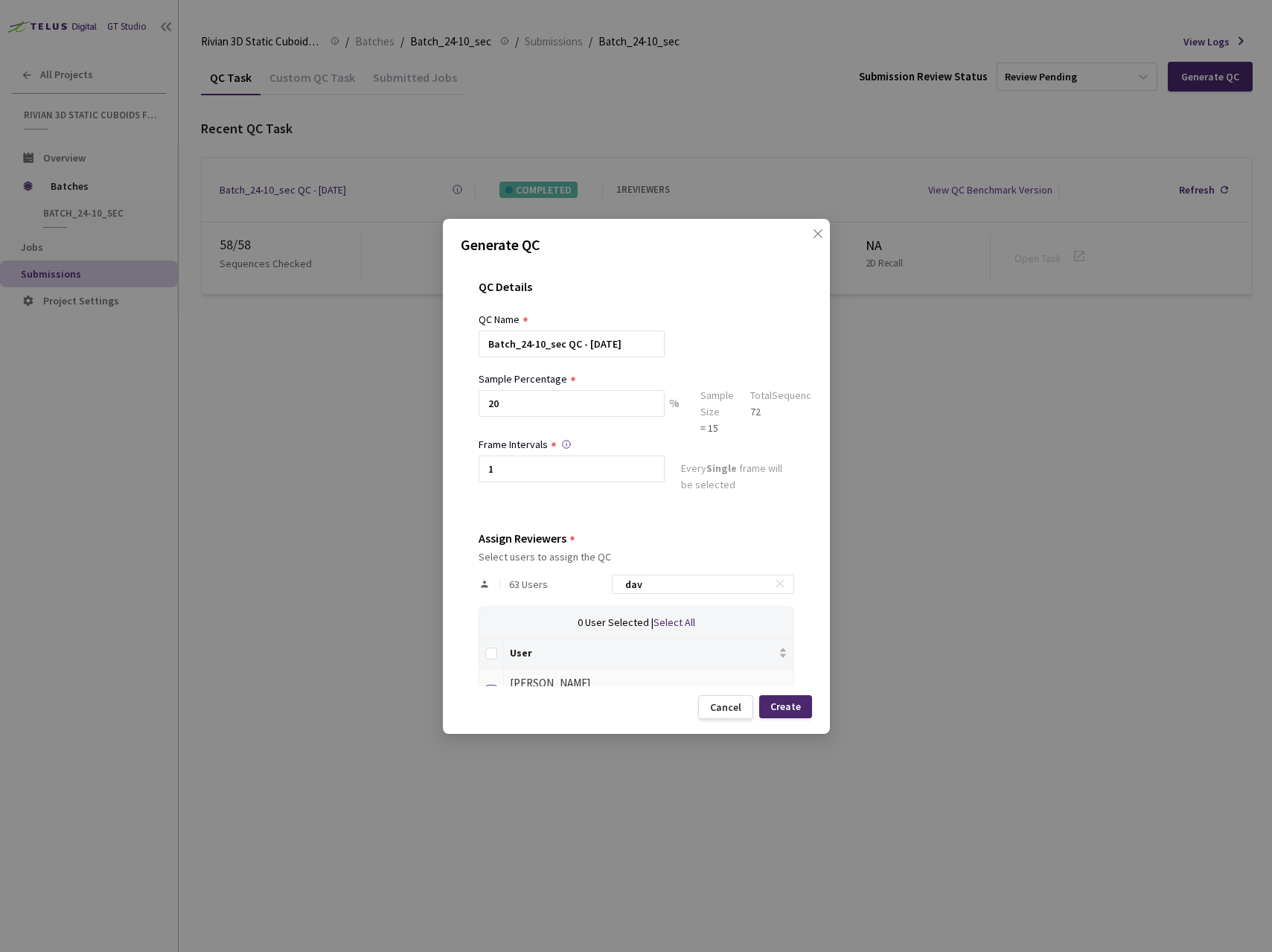
checkbox input "true"
click at [495, 583] on input "checkbox" at bounding box center [491, 691] width 12 height 12
checkbox input "false"
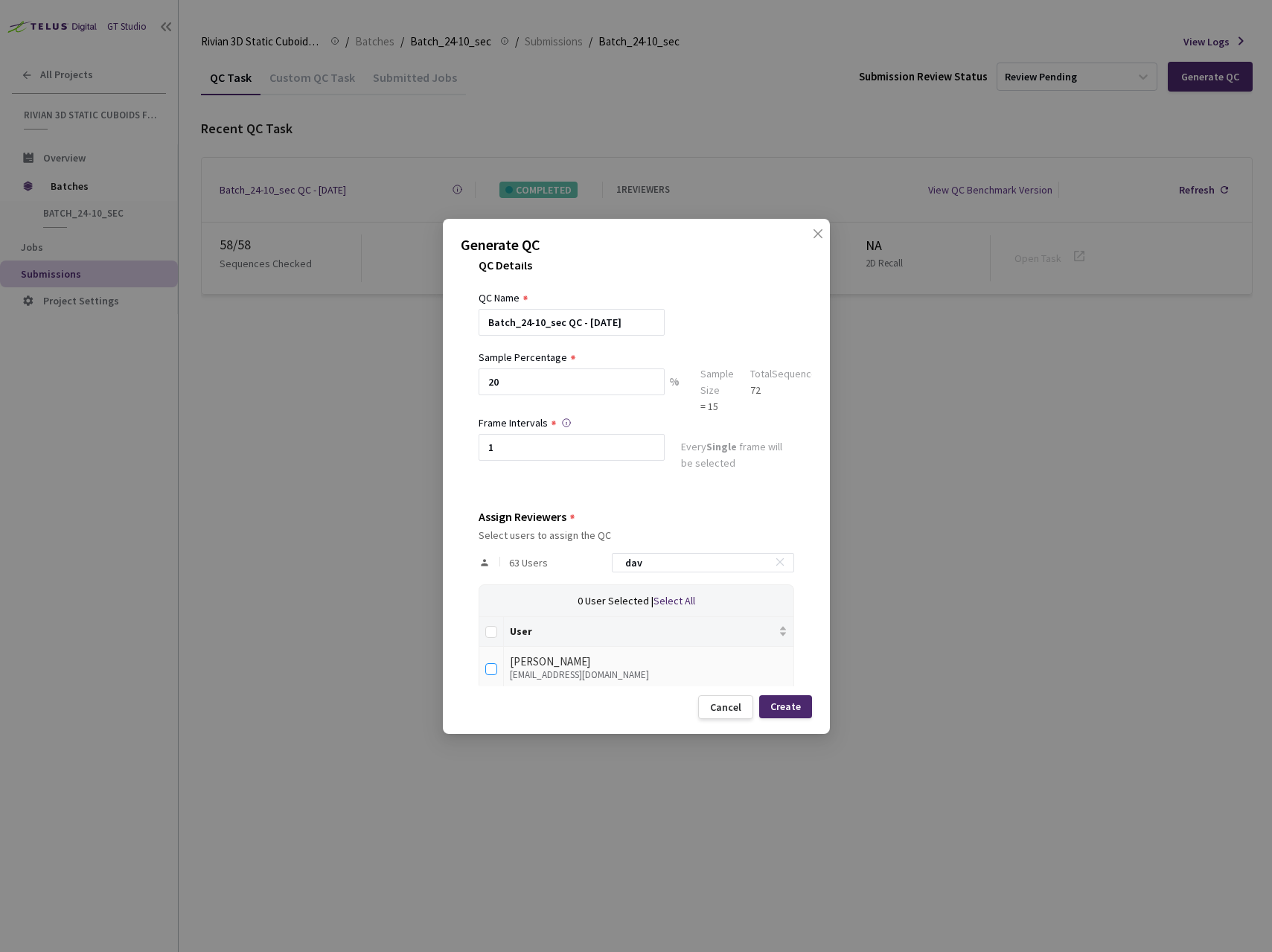
scroll to position [40, 0]
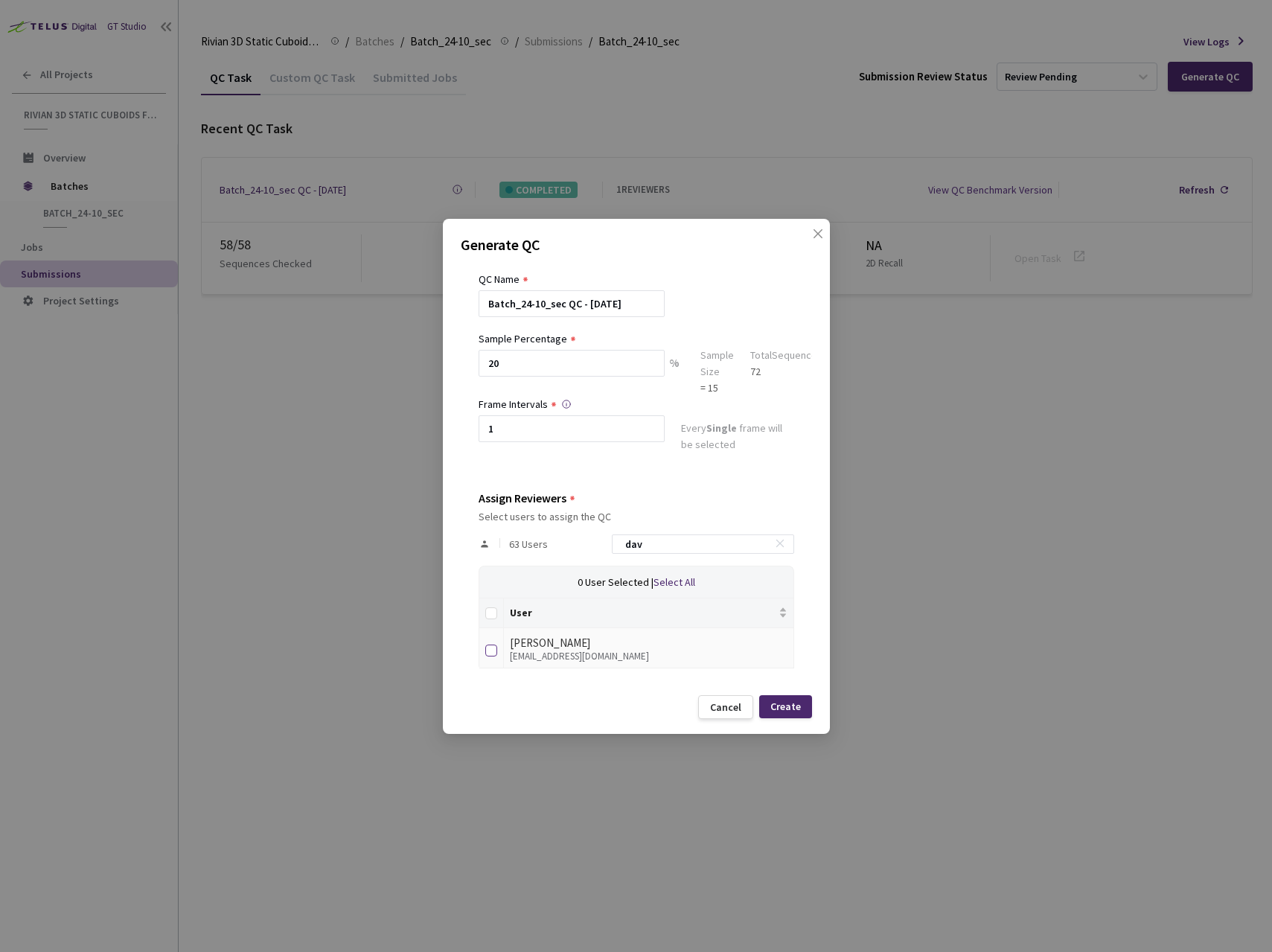
click at [490, 583] on input "checkbox" at bounding box center [491, 650] width 12 height 12
checkbox input "true"
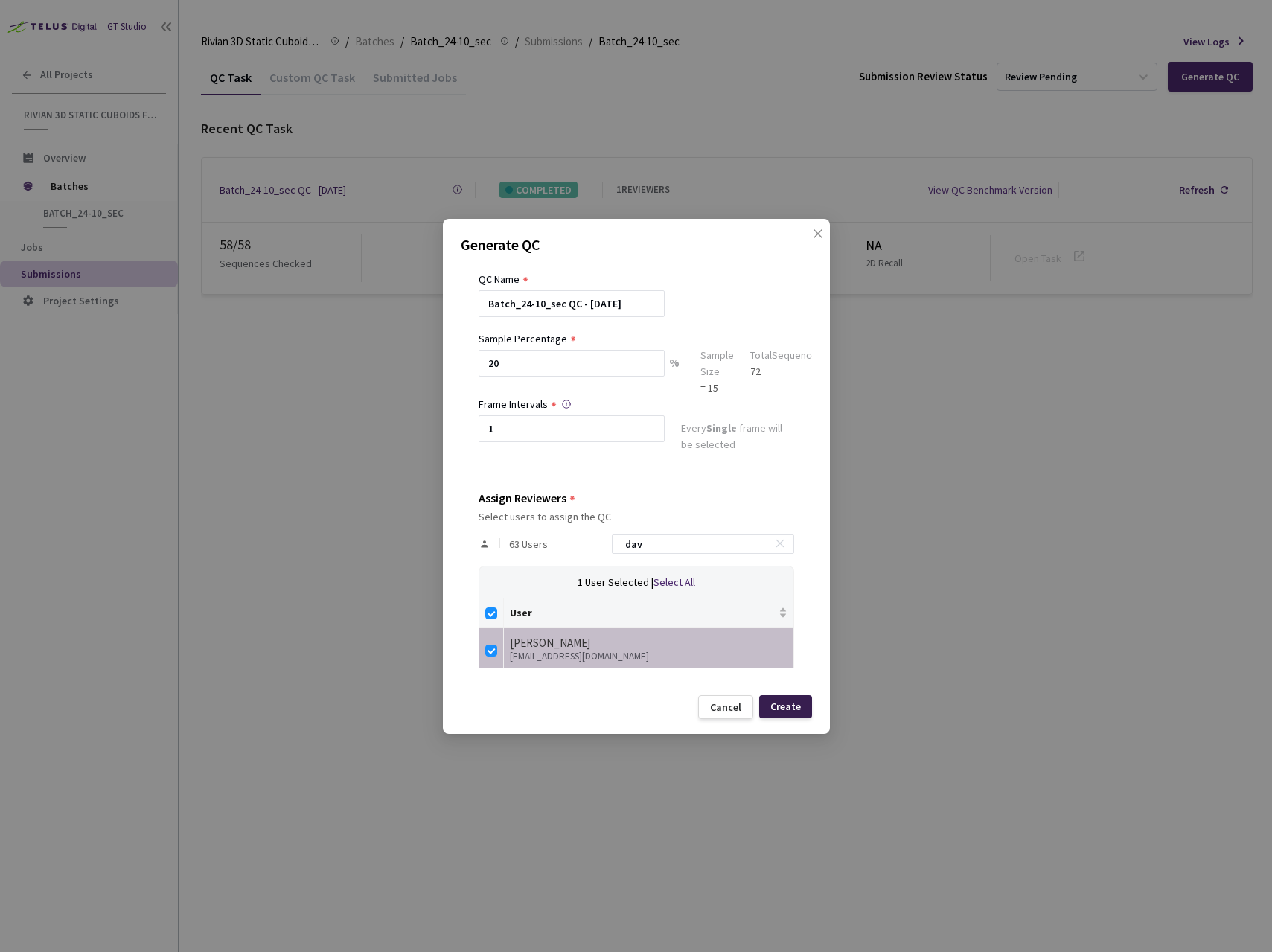
click at [791, 583] on div "Create" at bounding box center [785, 707] width 31 height 12
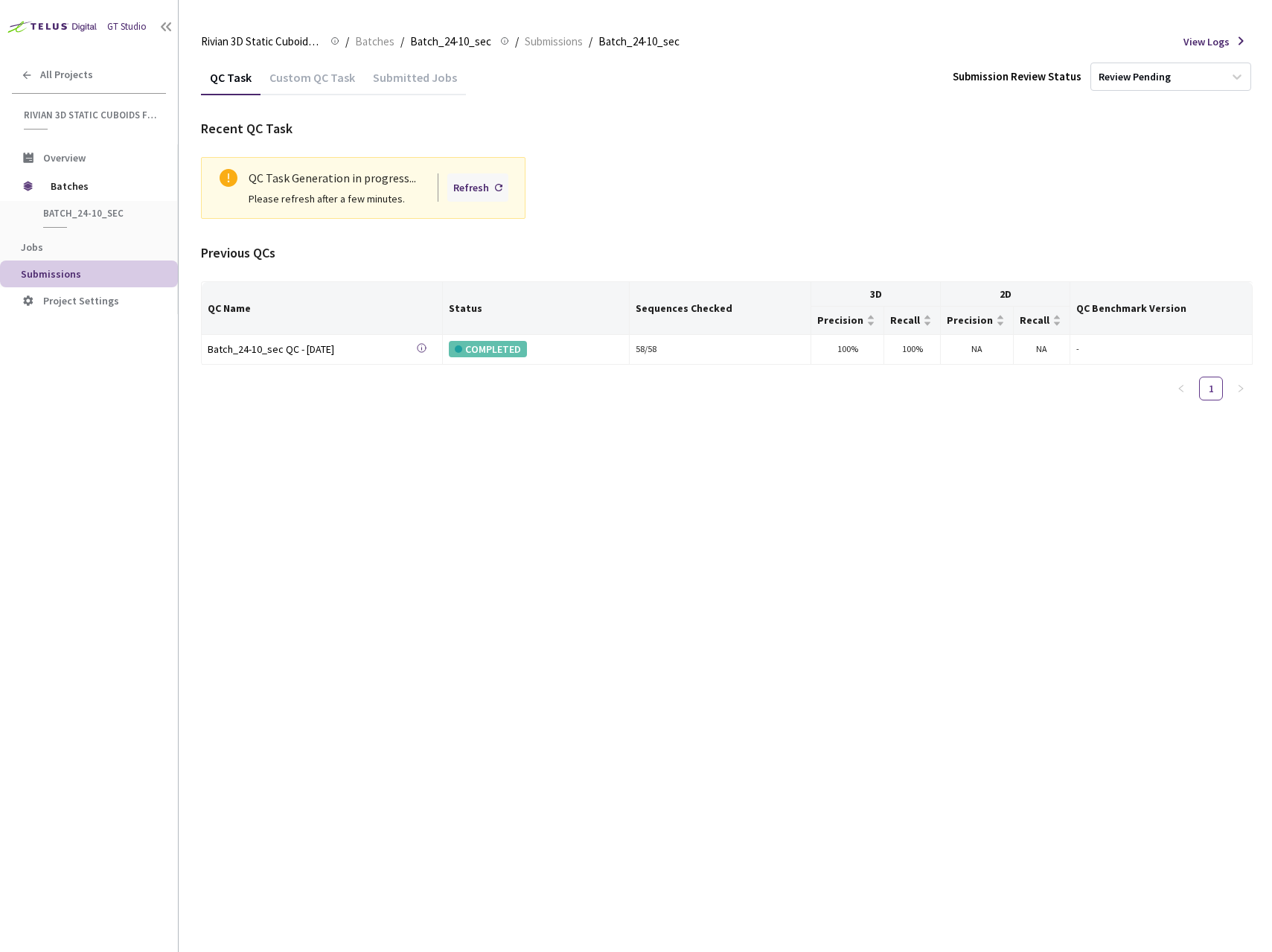
click at [488, 188] on div "Refresh" at bounding box center [471, 187] width 36 height 16
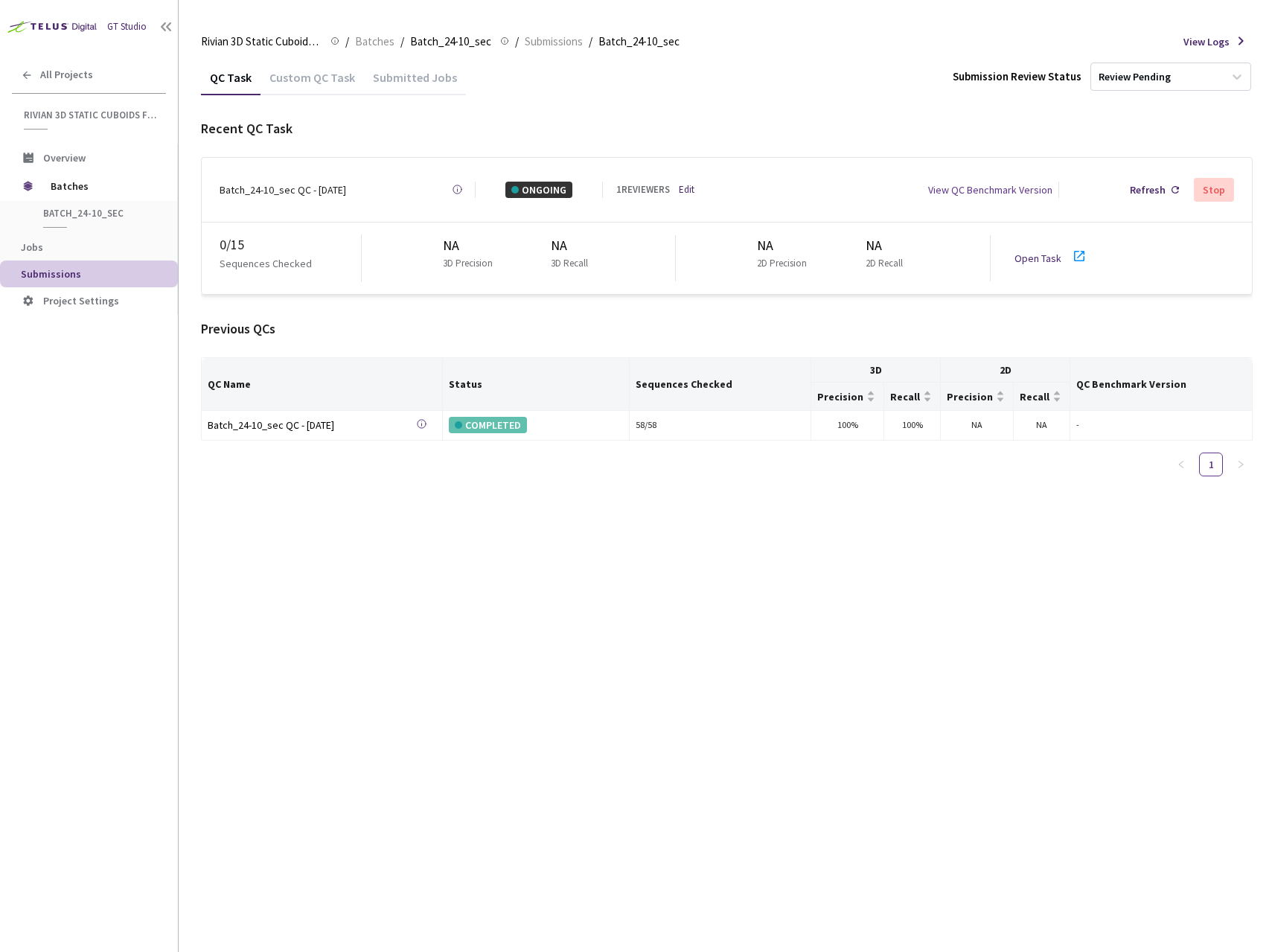
click at [1027, 251] on link "Open Task" at bounding box center [1037, 257] width 47 height 13
